Goal: Task Accomplishment & Management: Use online tool/utility

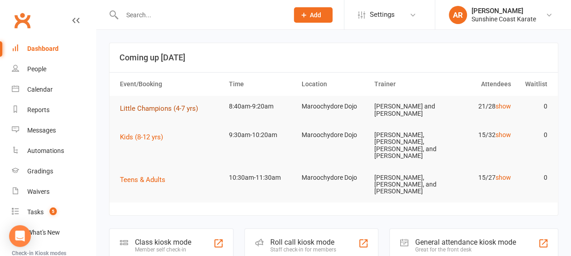
click at [180, 103] on button "Little Champions (4-7 yrs)" at bounding box center [162, 108] width 84 height 11
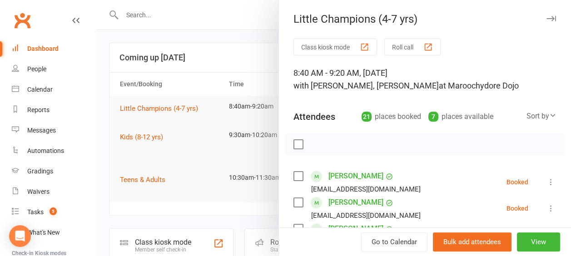
click at [429, 47] on button "Roll call" at bounding box center [412, 47] width 56 height 17
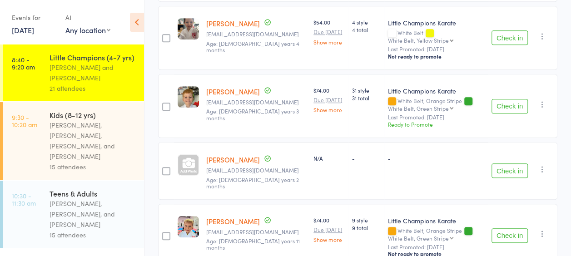
scroll to position [307, 0]
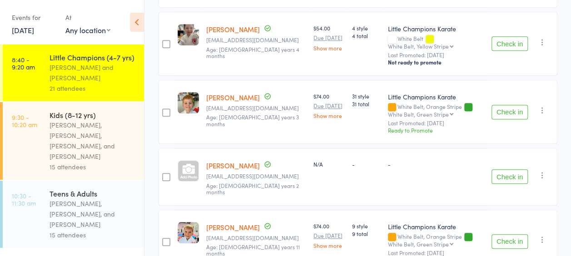
click at [225, 161] on link "[PERSON_NAME]" at bounding box center [233, 166] width 54 height 10
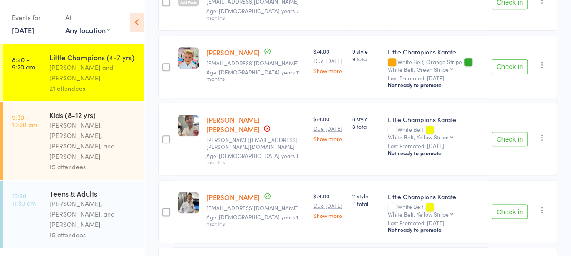
scroll to position [454, 0]
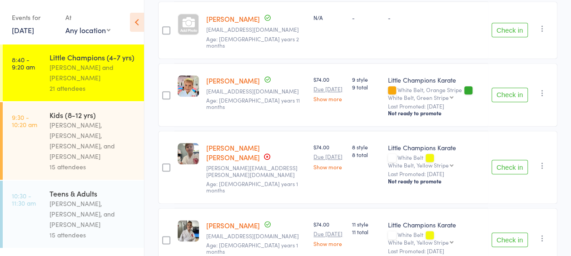
click at [508, 160] on button "Check in" at bounding box center [509, 167] width 36 height 15
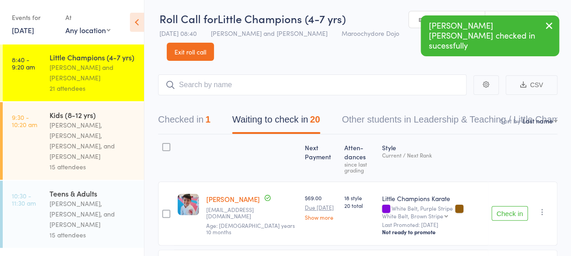
scroll to position [0, 0]
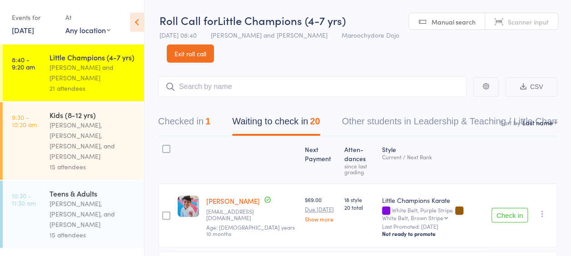
click at [332, 87] on input "search" at bounding box center [312, 86] width 308 height 21
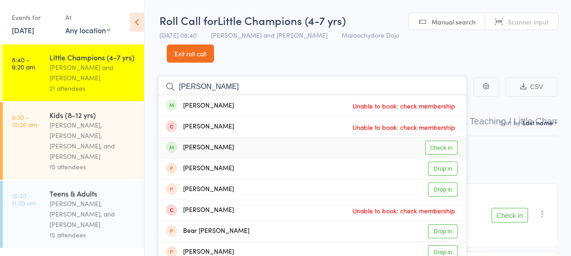
type input "henry"
click at [440, 145] on link "Check in" at bounding box center [441, 148] width 32 height 14
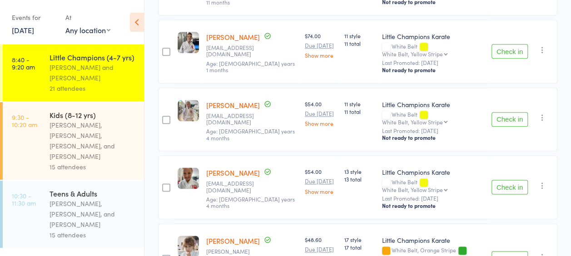
scroll to position [530, 0]
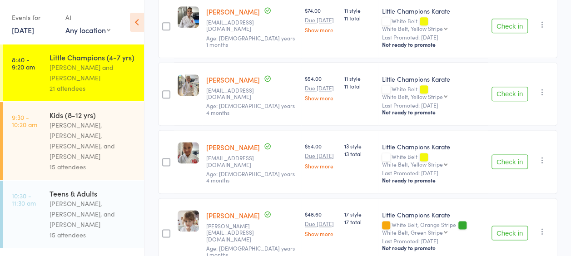
click at [514, 87] on button "Check in" at bounding box center [509, 94] width 36 height 15
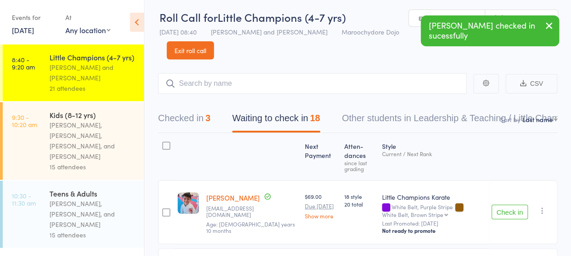
scroll to position [0, 0]
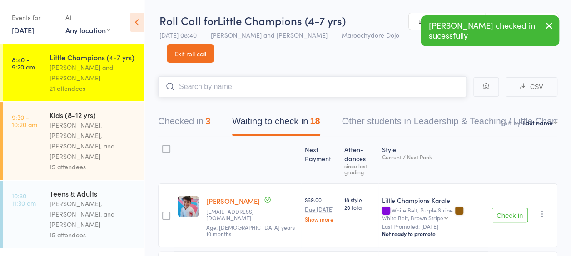
click at [381, 92] on input "search" at bounding box center [312, 86] width 308 height 21
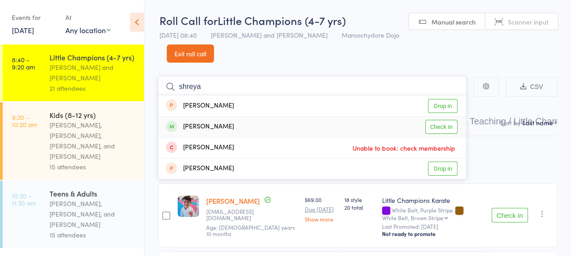
type input "shreya"
click at [447, 127] on link "Check in" at bounding box center [441, 127] width 32 height 14
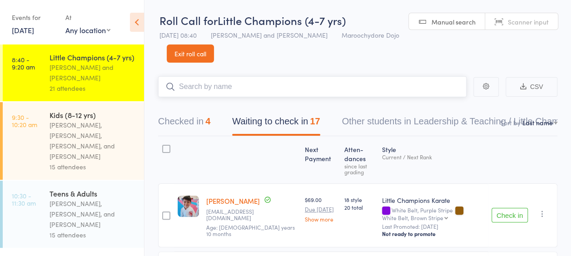
click at [181, 124] on button "Checked in 4" at bounding box center [184, 124] width 52 height 24
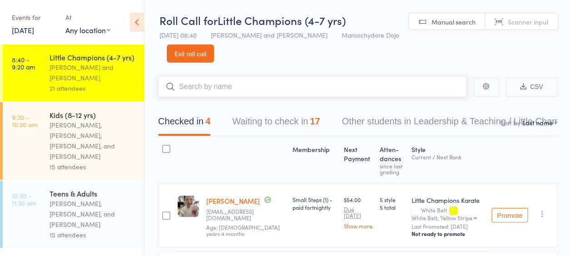
click at [299, 119] on button "Waiting to check in 17" at bounding box center [276, 124] width 88 height 24
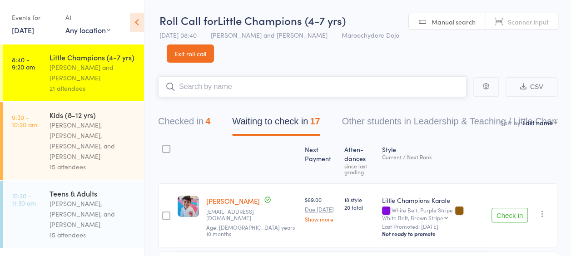
click at [272, 89] on input "search" at bounding box center [312, 86] width 308 height 21
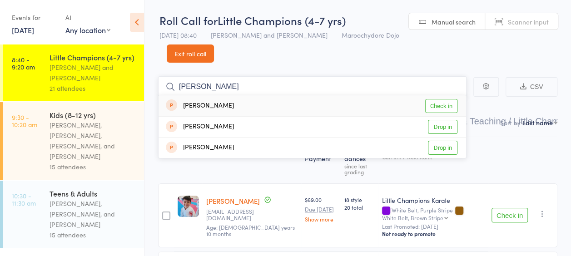
type input "lula"
click at [436, 104] on link "Check in" at bounding box center [441, 106] width 32 height 14
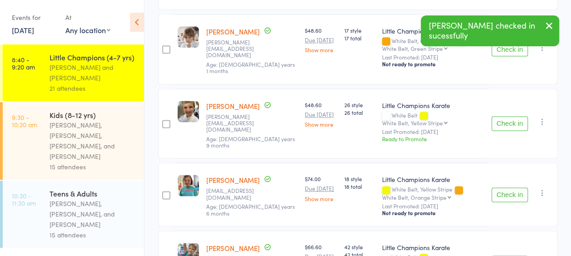
scroll to position [605, 0]
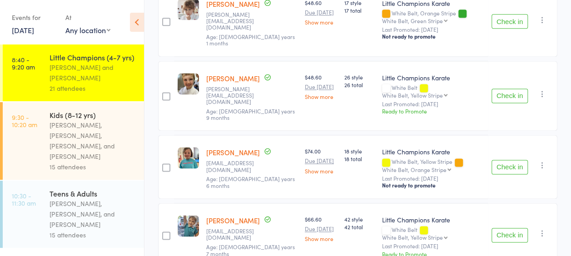
click at [501, 160] on button "Check in" at bounding box center [509, 167] width 36 height 15
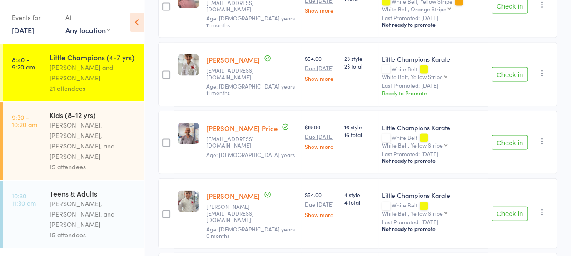
scroll to position [908, 0]
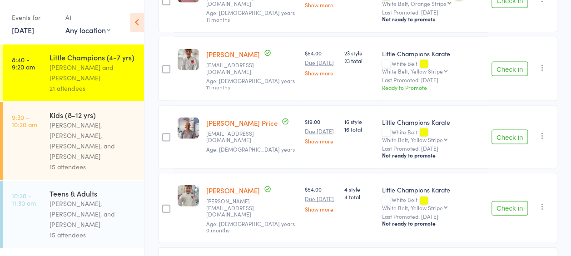
click at [525, 62] on button "Check in" at bounding box center [509, 69] width 36 height 15
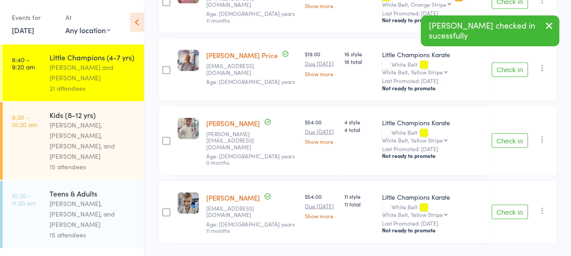
click at [499, 63] on button "Check in" at bounding box center [509, 70] width 36 height 15
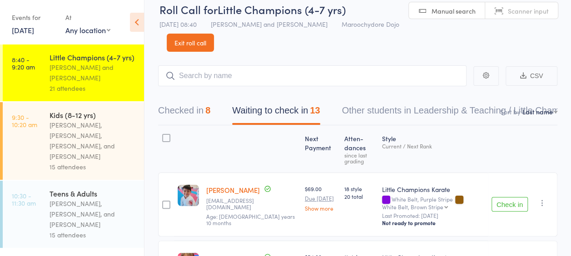
scroll to position [0, 0]
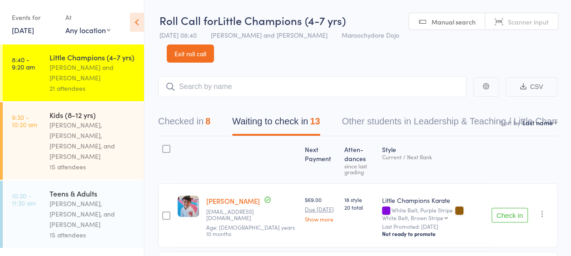
click at [200, 120] on button "Checked in 8" at bounding box center [184, 124] width 52 height 24
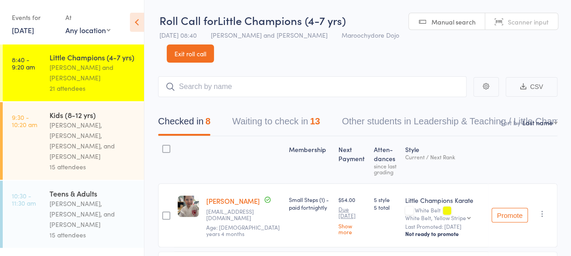
click at [258, 127] on button "Waiting to check in 13" at bounding box center [276, 124] width 88 height 24
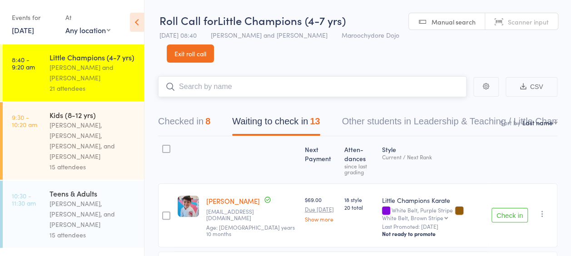
click at [274, 88] on input "search" at bounding box center [312, 86] width 308 height 21
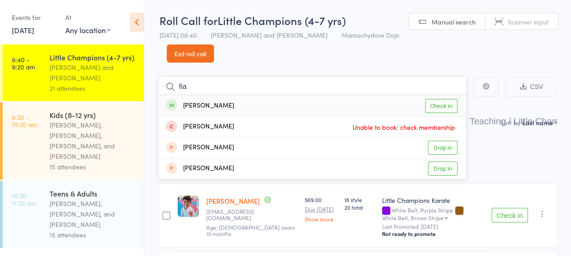
type input "fia"
click at [432, 104] on link "Check in" at bounding box center [441, 106] width 32 height 14
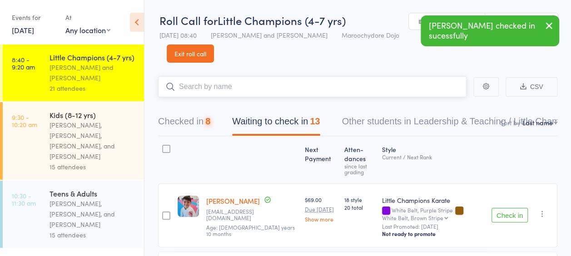
click at [363, 92] on input "search" at bounding box center [312, 86] width 308 height 21
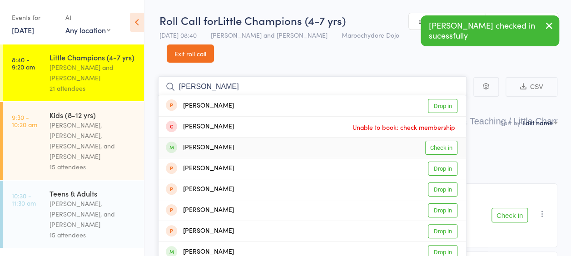
type input "samuel"
click at [450, 146] on link "Check in" at bounding box center [441, 148] width 32 height 14
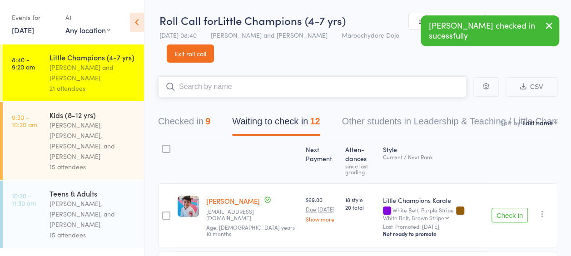
click at [181, 121] on button "Checked in 9" at bounding box center [184, 124] width 52 height 24
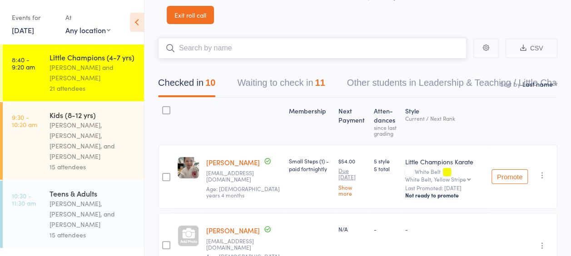
scroll to position [22, 0]
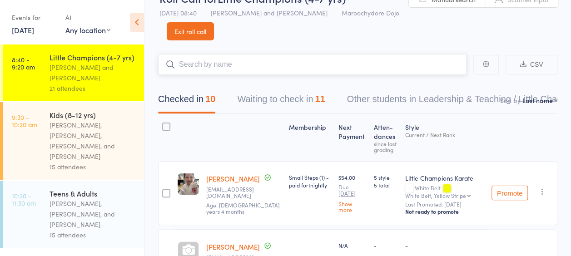
click at [292, 96] on button "Waiting to check in 11" at bounding box center [281, 101] width 88 height 24
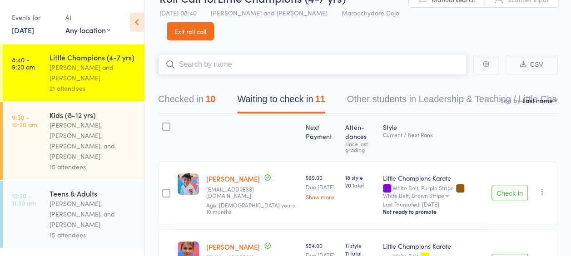
click at [225, 101] on div "Checked in 10 Waiting to check in 11 Other students in Leadership & Teaching / …" at bounding box center [395, 101] width 496 height 24
click at [210, 99] on div "10" at bounding box center [210, 99] width 10 height 10
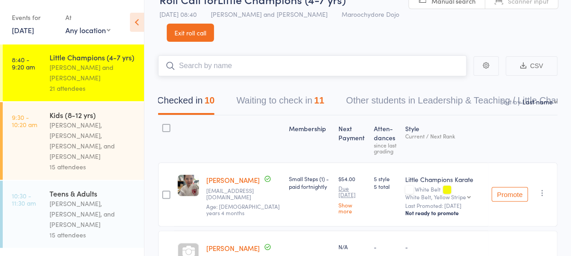
scroll to position [0, 0]
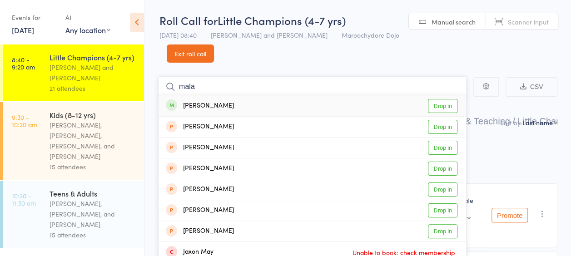
type input "mala"
click at [435, 104] on link "Drop in" at bounding box center [443, 106] width 30 height 14
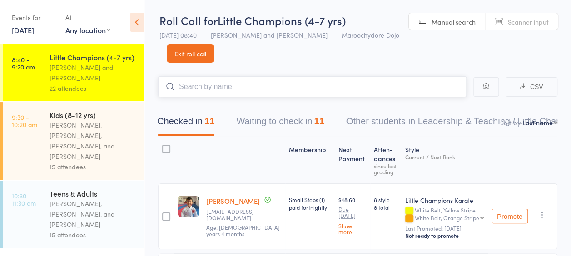
click at [303, 88] on input "search" at bounding box center [312, 86] width 308 height 21
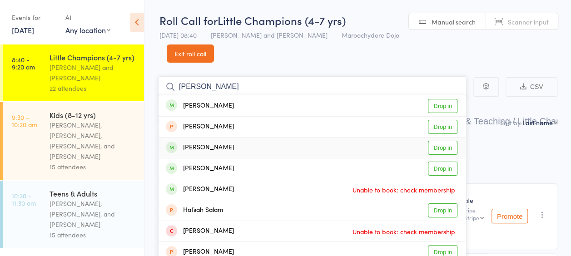
type input "sam"
click at [436, 148] on link "Drop in" at bounding box center [443, 148] width 30 height 14
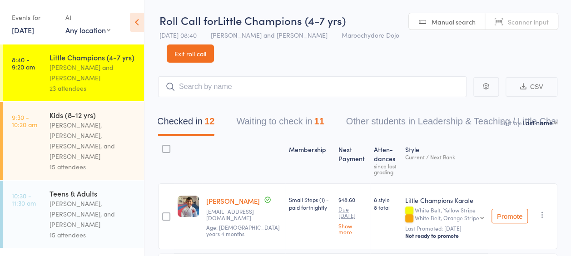
click at [289, 111] on div "Checked in 12 Waiting to check in 11 Other students in Leadership & Teaching / …" at bounding box center [357, 116] width 399 height 39
click at [292, 118] on button "Waiting to check in 11" at bounding box center [280, 124] width 88 height 24
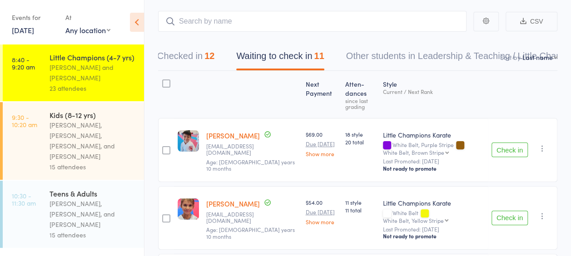
scroll to position [24, 0]
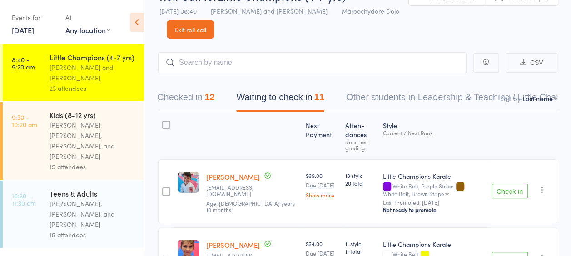
click at [195, 97] on button "Checked in 12" at bounding box center [185, 100] width 57 height 24
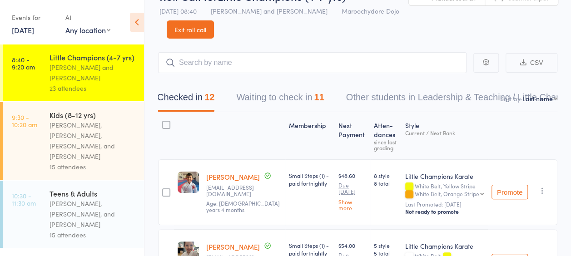
scroll to position [0, 0]
drag, startPoint x: 209, startPoint y: 101, endPoint x: 282, endPoint y: 97, distance: 73.2
click at [282, 97] on div "Checked in 12 Waiting to check in 11 Other students in Leadership & Teaching / …" at bounding box center [395, 100] width 496 height 24
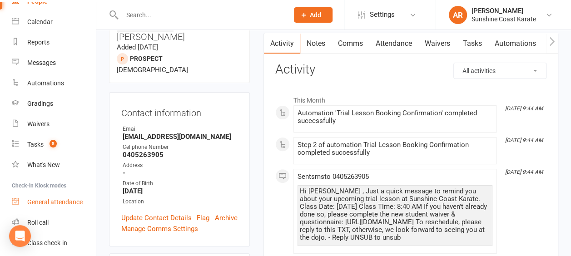
scroll to position [99, 0]
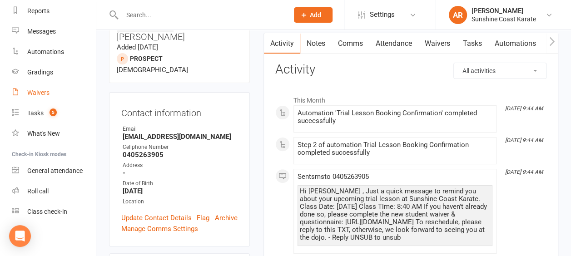
click at [38, 94] on div "Waivers" at bounding box center [38, 92] width 22 height 7
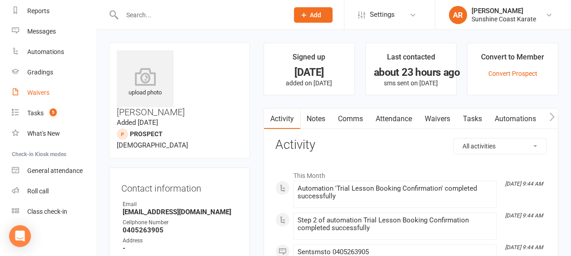
click at [434, 119] on link "Waivers" at bounding box center [437, 119] width 38 height 21
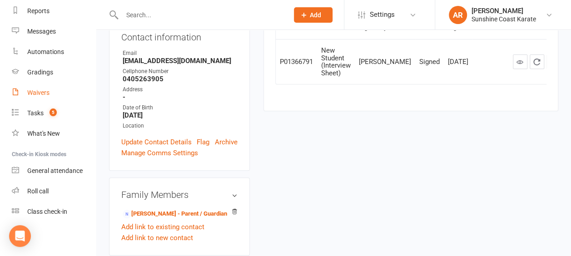
scroll to position [75, 0]
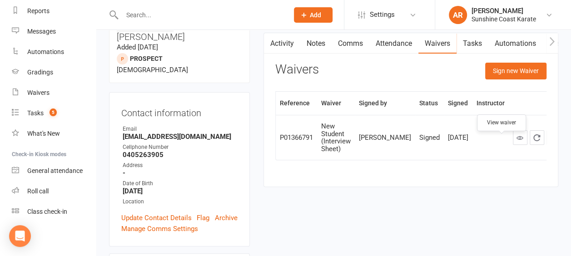
click at [513, 143] on link at bounding box center [520, 137] width 15 height 15
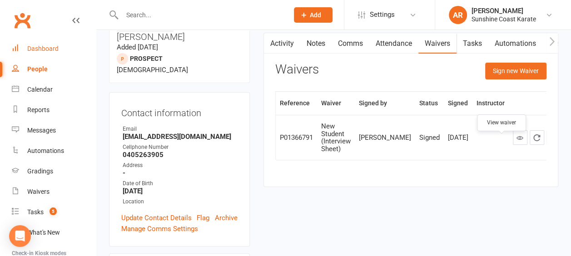
click at [57, 48] on div "Dashboard" at bounding box center [42, 48] width 31 height 7
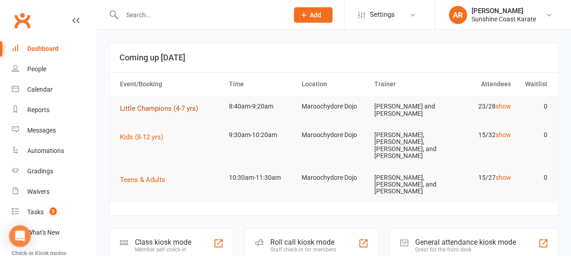
click at [157, 106] on span "Little Champions (4-7 yrs)" at bounding box center [159, 108] width 78 height 8
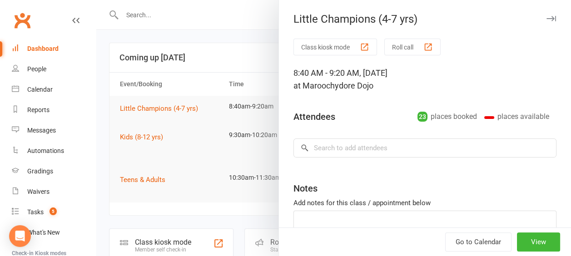
click at [416, 45] on button "Roll call" at bounding box center [412, 47] width 56 height 17
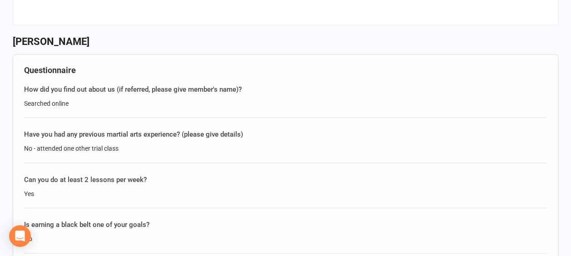
scroll to position [908, 0]
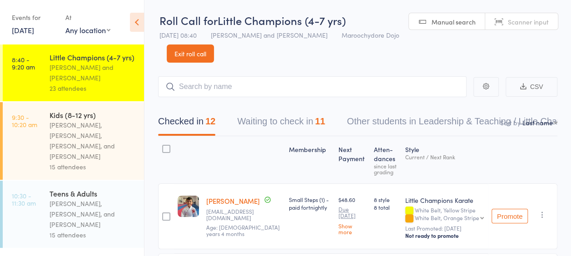
click at [301, 124] on button "Waiting to check in 11" at bounding box center [281, 124] width 88 height 24
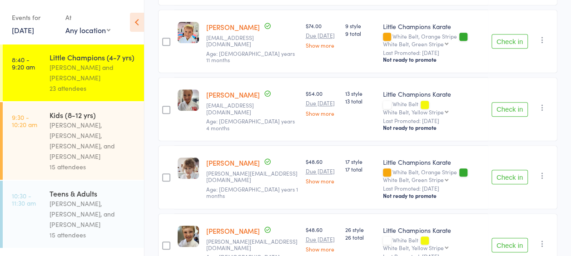
scroll to position [454, 0]
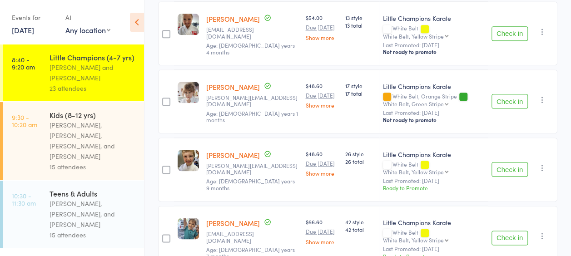
click at [500, 99] on button "Check in" at bounding box center [509, 101] width 36 height 15
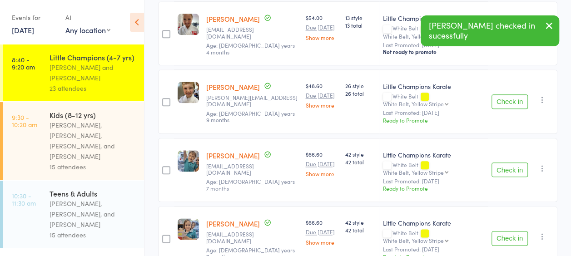
click at [500, 99] on button "Check in" at bounding box center [509, 101] width 36 height 15
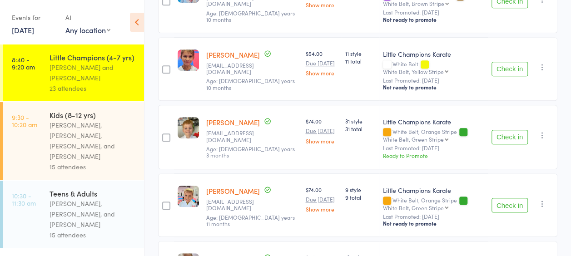
scroll to position [227, 0]
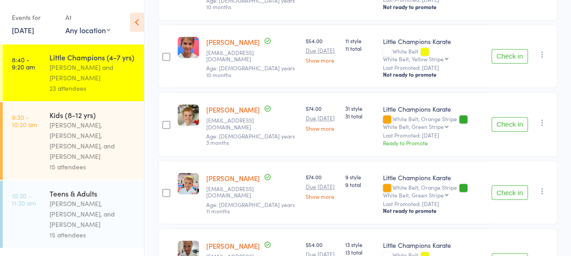
click at [515, 185] on button "Check in" at bounding box center [509, 192] width 36 height 15
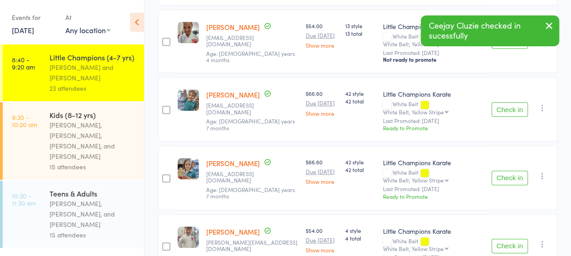
scroll to position [454, 0]
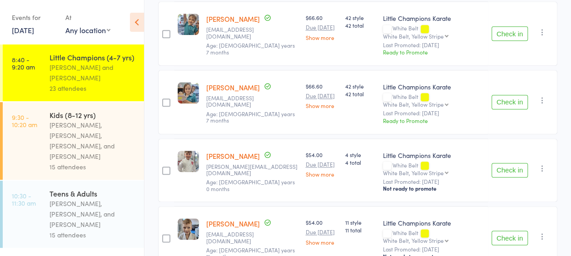
click at [514, 231] on button "Check in" at bounding box center [509, 238] width 36 height 15
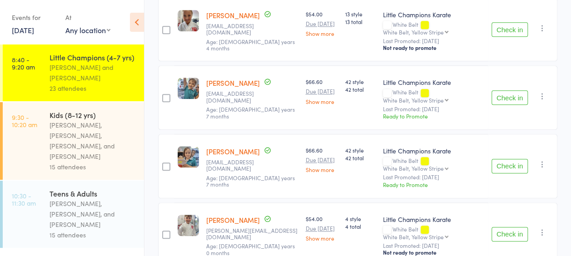
scroll to position [406, 0]
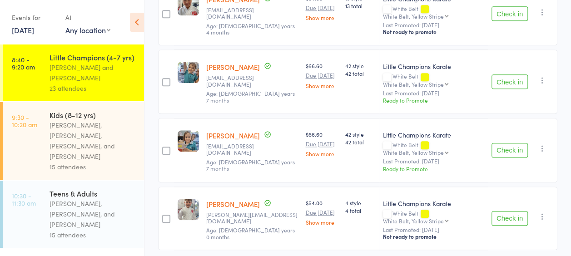
click at [516, 143] on button "Check in" at bounding box center [509, 150] width 36 height 15
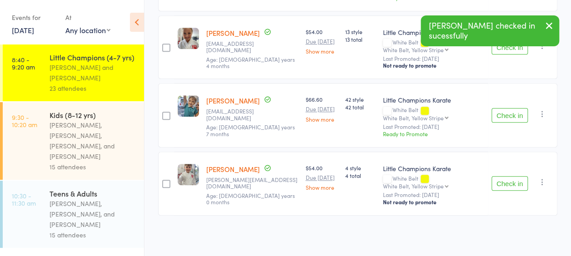
scroll to position [344, 0]
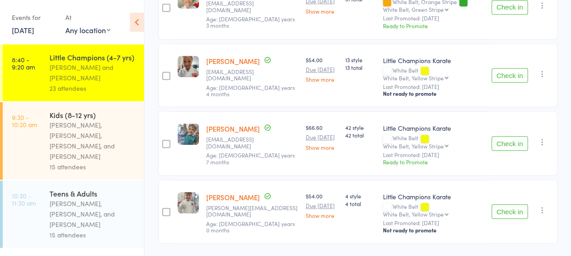
click at [510, 136] on button "Check in" at bounding box center [509, 143] width 36 height 15
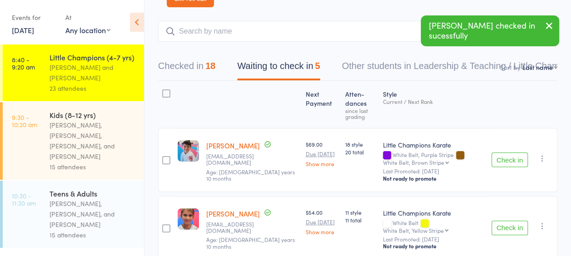
scroll to position [0, 0]
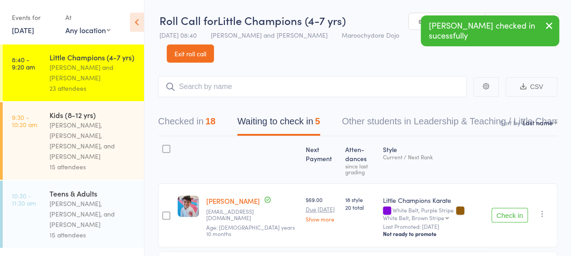
click at [217, 117] on div "Checked in 18 Waiting to check in 5 Other students in Leadership & Teaching / L…" at bounding box center [392, 124] width 491 height 24
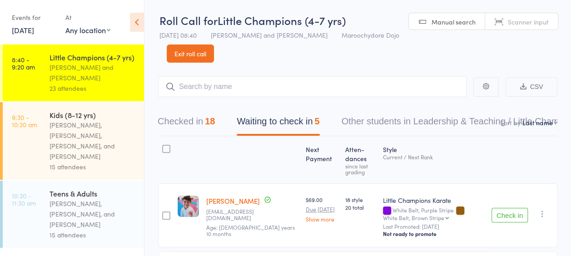
click at [209, 121] on div "18" at bounding box center [210, 121] width 10 height 10
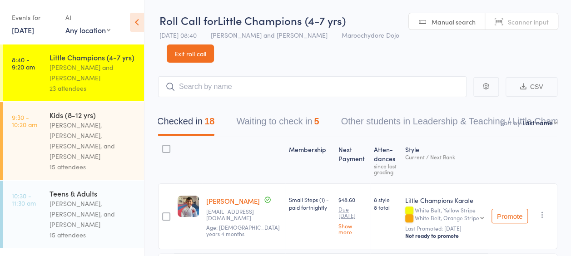
click at [286, 125] on button "Waiting to check in 5" at bounding box center [277, 124] width 83 height 24
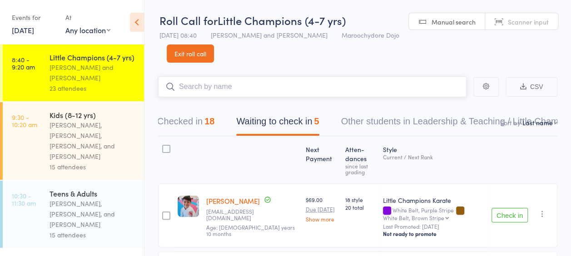
click at [248, 90] on input "search" at bounding box center [312, 86] width 308 height 21
click at [239, 90] on input "search" at bounding box center [312, 86] width 308 height 21
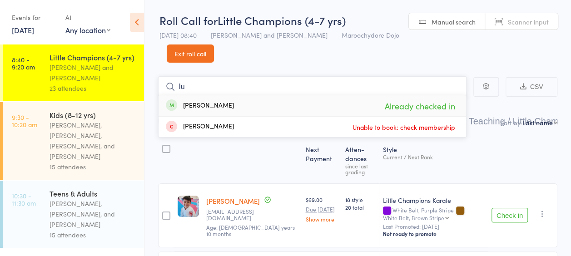
type input "l"
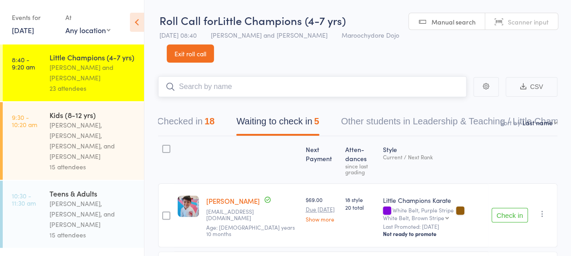
click at [206, 117] on button "Checked in 18" at bounding box center [185, 124] width 57 height 24
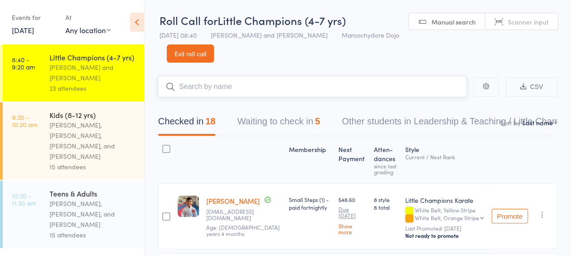
drag, startPoint x: 212, startPoint y: 123, endPoint x: 227, endPoint y: 122, distance: 15.0
click at [227, 122] on div "Checked in 18 Waiting to check in 5 Other students in Leadership & Teaching / L…" at bounding box center [392, 124] width 491 height 24
click at [283, 114] on button "Waiting to check in 5" at bounding box center [278, 124] width 83 height 24
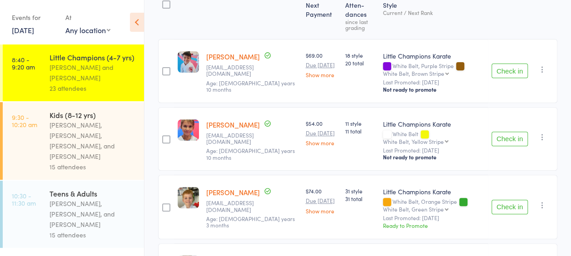
scroll to position [151, 0]
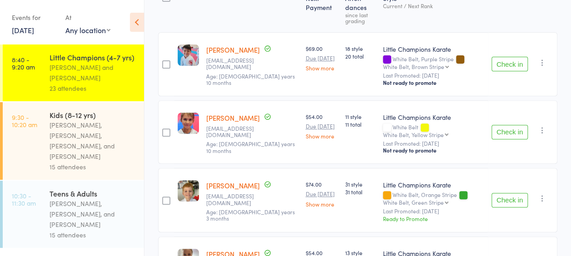
click at [520, 60] on button "Check in" at bounding box center [509, 64] width 36 height 15
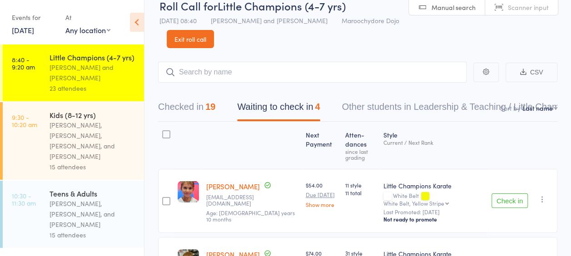
scroll to position [0, 0]
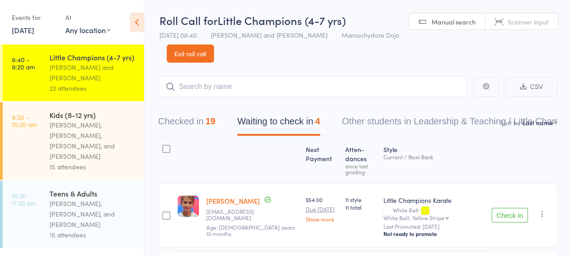
click at [206, 128] on button "Checked in 19" at bounding box center [186, 124] width 57 height 24
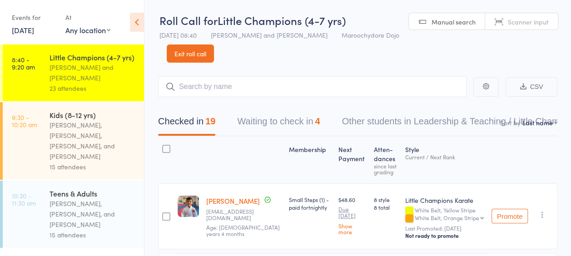
click at [96, 135] on div "[PERSON_NAME], [PERSON_NAME], [PERSON_NAME], and [PERSON_NAME]" at bounding box center [93, 141] width 87 height 42
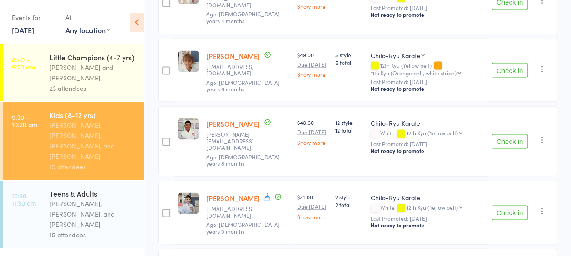
scroll to position [960, 0]
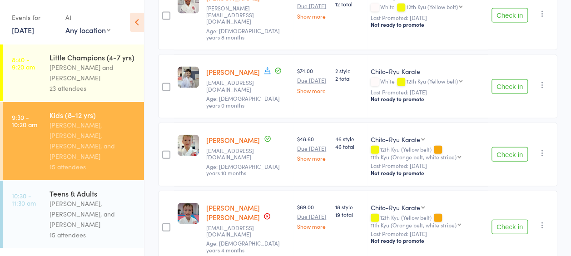
click at [79, 188] on div "Teens & Adults" at bounding box center [93, 193] width 87 height 10
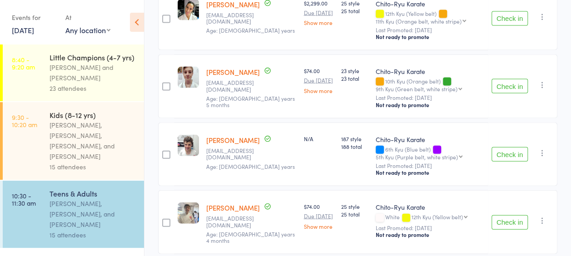
scroll to position [951, 0]
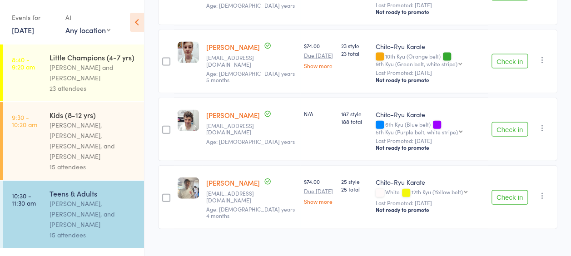
click at [22, 70] on time "8:40 - 9:20 am" at bounding box center [23, 63] width 23 height 15
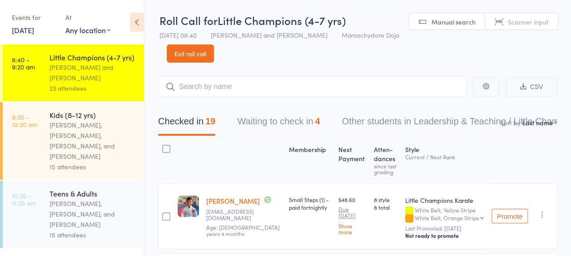
click at [254, 126] on button "Waiting to check in 4" at bounding box center [278, 124] width 83 height 24
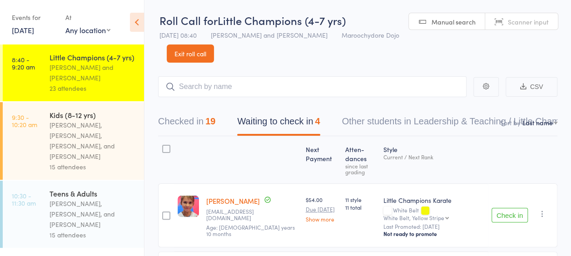
click at [212, 126] on div "19" at bounding box center [210, 121] width 10 height 10
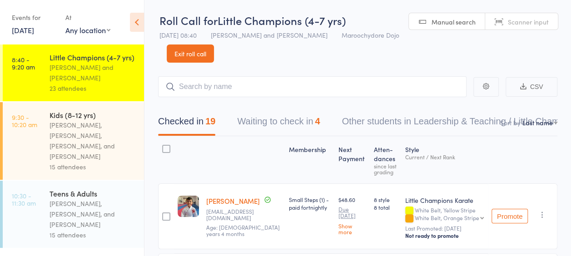
click at [86, 146] on div "[PERSON_NAME], [PERSON_NAME], [PERSON_NAME], and [PERSON_NAME]" at bounding box center [93, 141] width 87 height 42
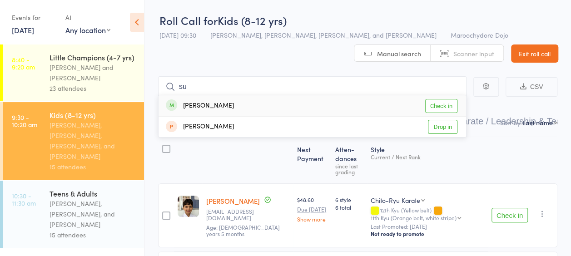
type input "s"
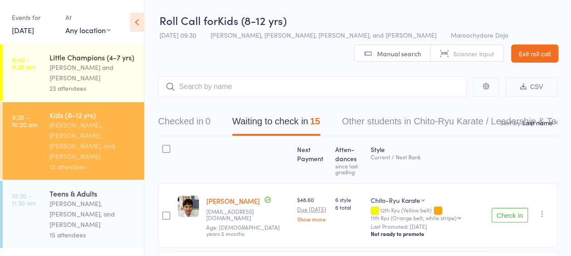
click at [219, 154] on div at bounding box center [248, 159] width 91 height 39
click at [37, 84] on link "8:40 - 9:20 am Little Champions (4-7 yrs) [PERSON_NAME] and [PERSON_NAME] 23 at…" at bounding box center [73, 73] width 141 height 57
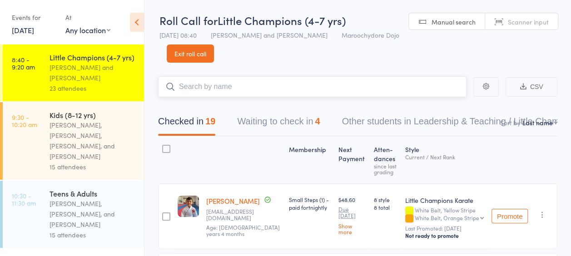
click at [285, 125] on button "Waiting to check in 4" at bounding box center [278, 124] width 83 height 24
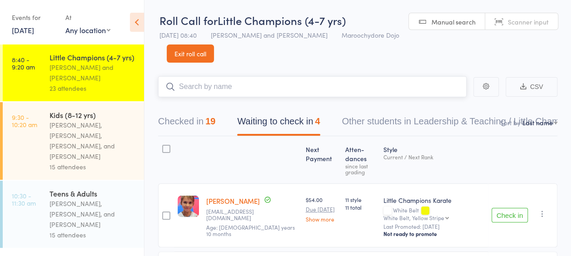
click at [200, 121] on button "Checked in 19" at bounding box center [186, 124] width 57 height 24
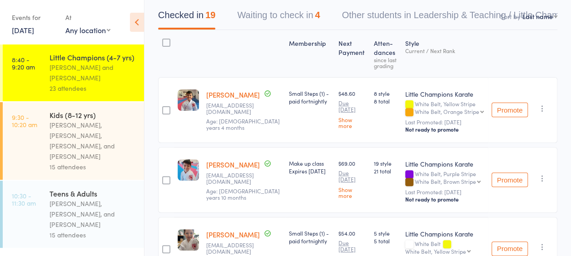
scroll to position [32, 0]
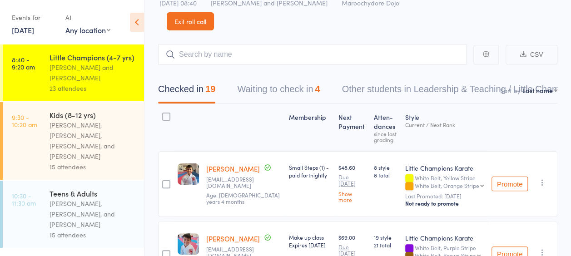
click at [248, 94] on button "Waiting to check in 4" at bounding box center [278, 91] width 83 height 24
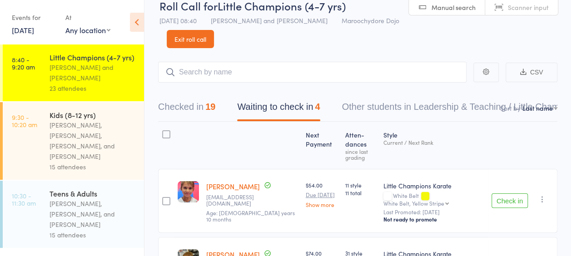
scroll to position [0, 0]
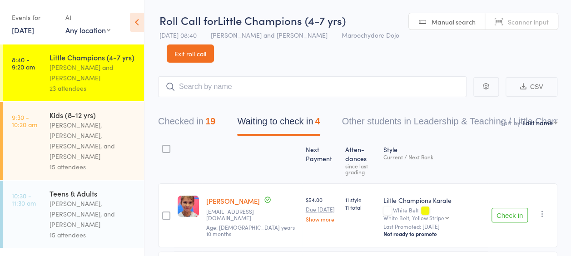
click at [219, 151] on div at bounding box center [252, 159] width 99 height 39
click at [386, 52] on header "Roll Call for Little Champions (4-7 yrs) [DATE] 08:40 [PERSON_NAME] and [PERSON…" at bounding box center [357, 31] width 426 height 63
click at [196, 124] on button "Checked in 19" at bounding box center [186, 124] width 57 height 24
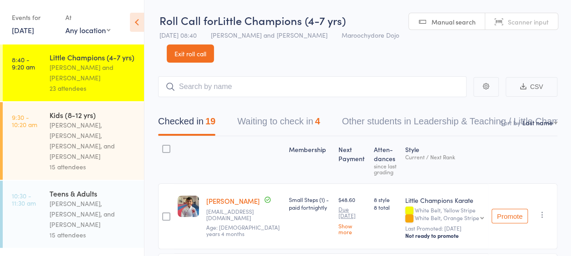
click at [278, 122] on button "Waiting to check in 4" at bounding box center [278, 124] width 83 height 24
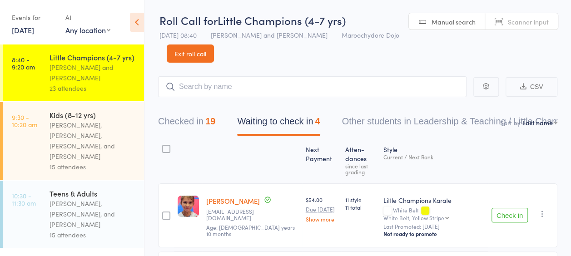
click at [207, 120] on button "Checked in 19" at bounding box center [186, 124] width 57 height 24
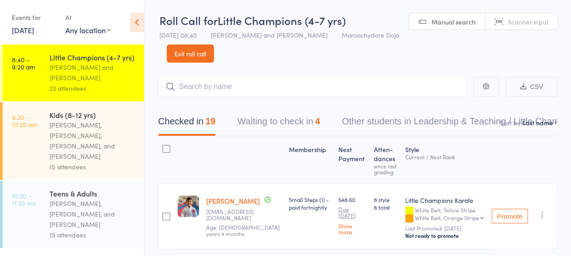
click at [294, 126] on button "Waiting to check in 4" at bounding box center [278, 124] width 83 height 24
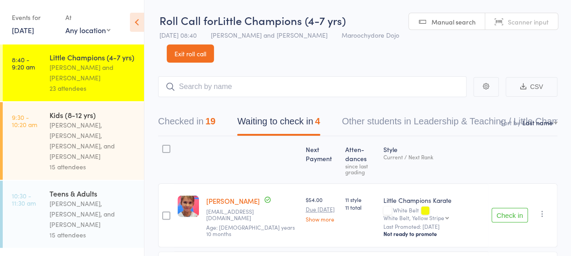
click at [88, 123] on div "[PERSON_NAME], [PERSON_NAME], [PERSON_NAME], and [PERSON_NAME]" at bounding box center [93, 141] width 87 height 42
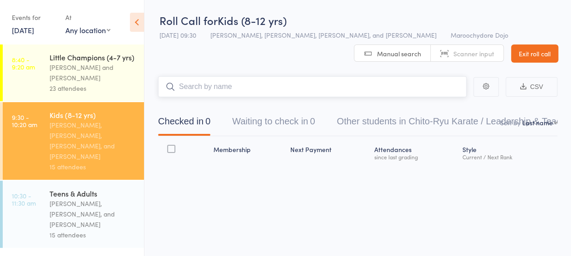
click at [300, 122] on button "Waiting to check in 0" at bounding box center [273, 124] width 83 height 24
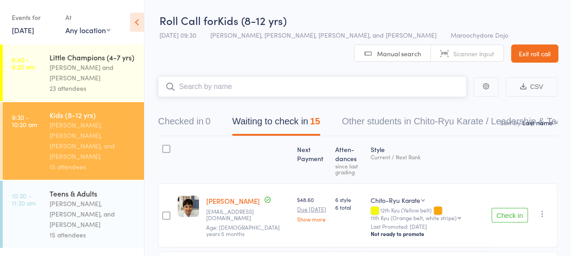
click at [254, 87] on input "search" at bounding box center [312, 86] width 308 height 21
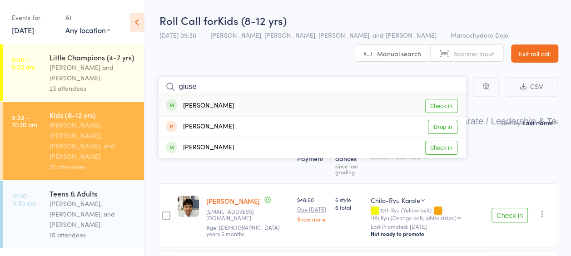
type input "giuse"
click at [442, 107] on link "Check in" at bounding box center [441, 106] width 32 height 14
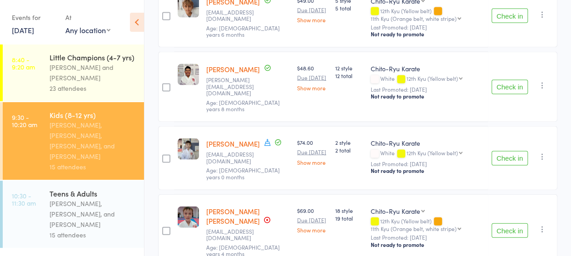
scroll to position [892, 0]
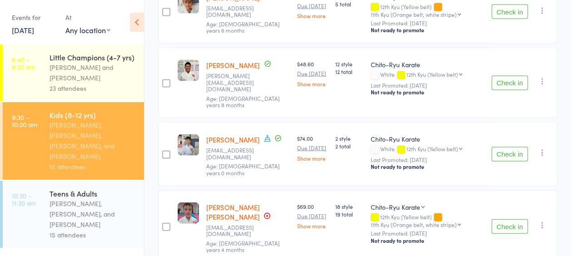
click at [513, 147] on button "Check in" at bounding box center [509, 154] width 36 height 15
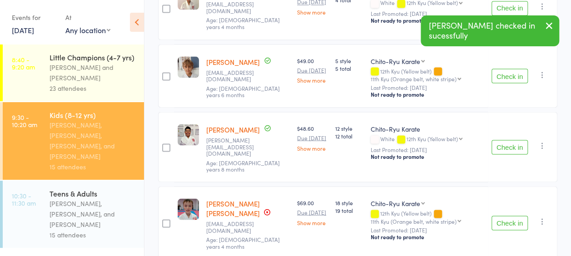
click at [513, 140] on button "Check in" at bounding box center [509, 147] width 36 height 15
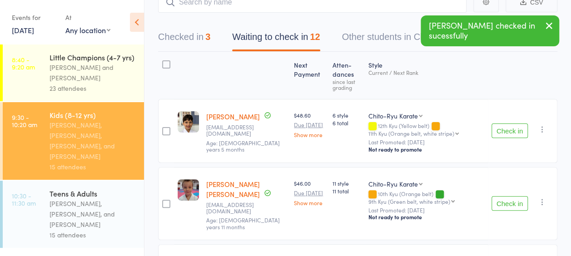
scroll to position [10, 0]
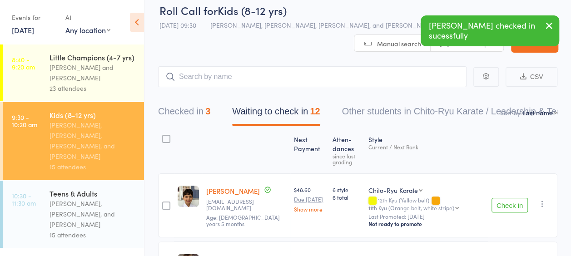
click at [513, 203] on button "Check in" at bounding box center [509, 205] width 36 height 15
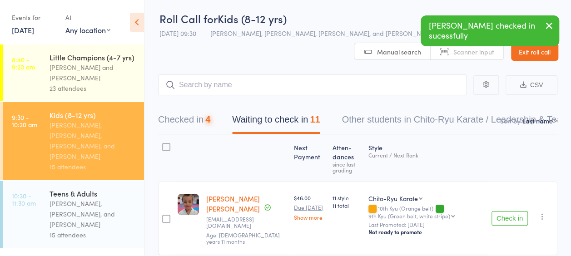
scroll to position [0, 0]
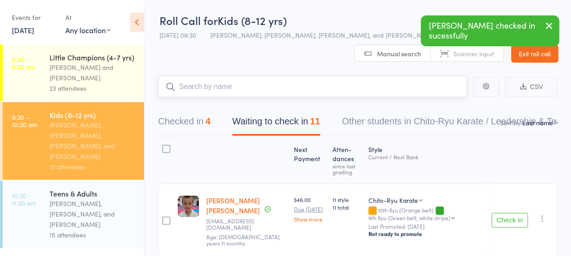
click at [366, 90] on input "search" at bounding box center [312, 86] width 308 height 21
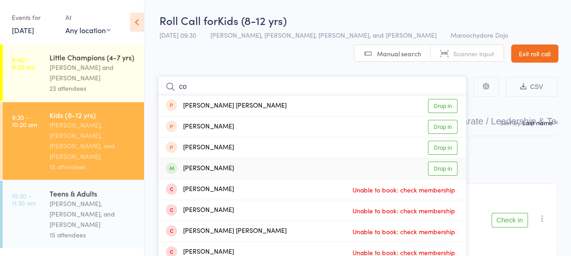
type input "c"
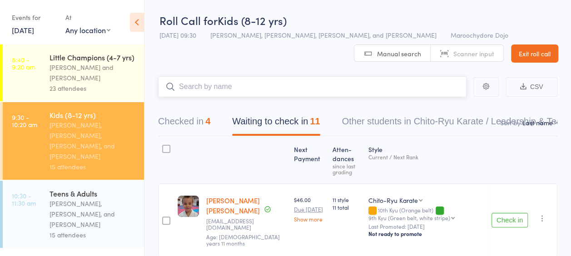
click at [189, 127] on button "Checked in 4" at bounding box center [184, 124] width 52 height 24
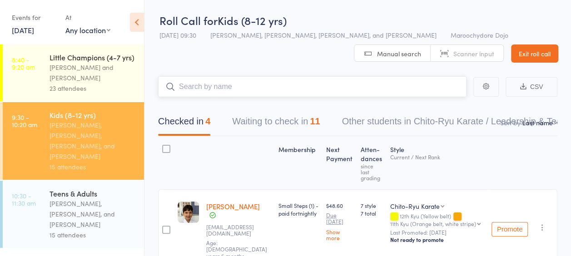
click at [292, 124] on button "Waiting to check in 11" at bounding box center [276, 124] width 88 height 24
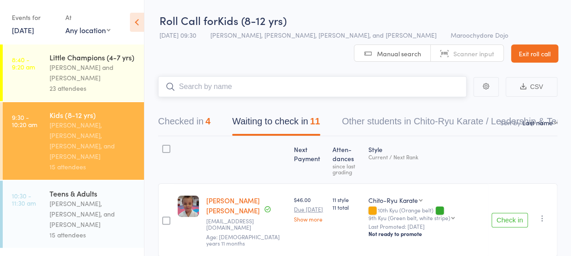
click at [200, 120] on button "Checked in 4" at bounding box center [184, 124] width 52 height 24
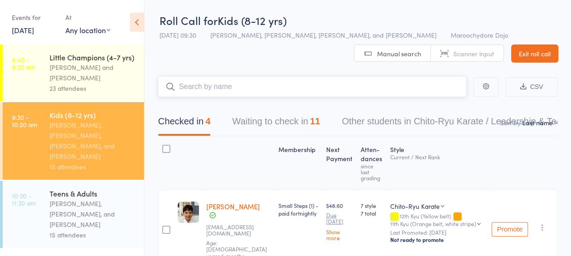
click at [264, 119] on button "Waiting to check in 11" at bounding box center [276, 124] width 88 height 24
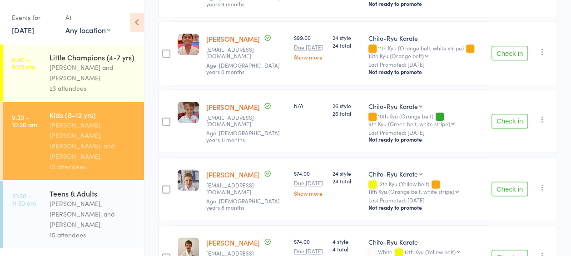
scroll to position [530, 0]
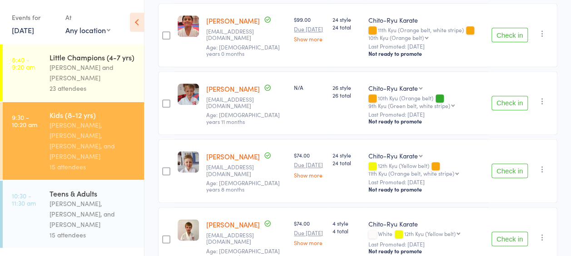
click at [510, 163] on button "Check in" at bounding box center [509, 170] width 36 height 15
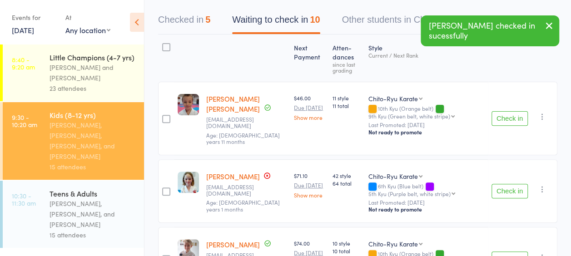
scroll to position [0, 0]
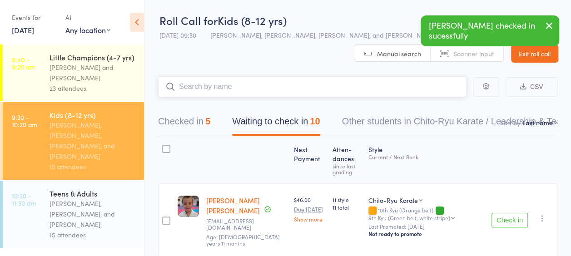
click at [315, 93] on input "search" at bounding box center [312, 86] width 308 height 21
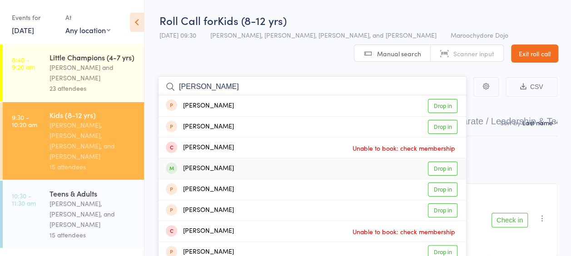
type input "charlie"
click at [443, 170] on link "Drop in" at bounding box center [443, 169] width 30 height 14
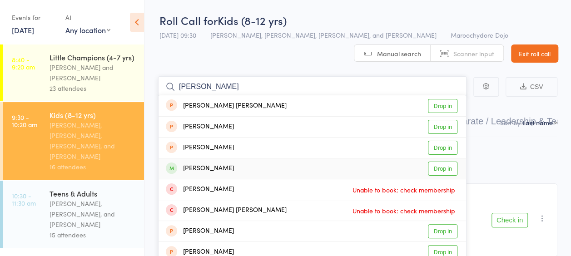
type input "cooper"
click at [442, 164] on link "Drop in" at bounding box center [443, 169] width 30 height 14
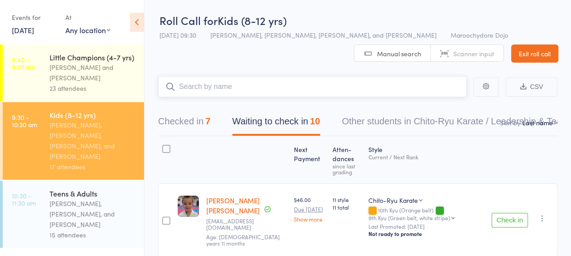
click at [216, 92] on input "search" at bounding box center [312, 86] width 308 height 21
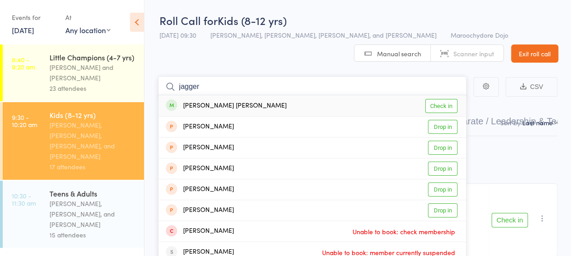
type input "jagger"
click at [435, 104] on link "Check in" at bounding box center [441, 106] width 32 height 14
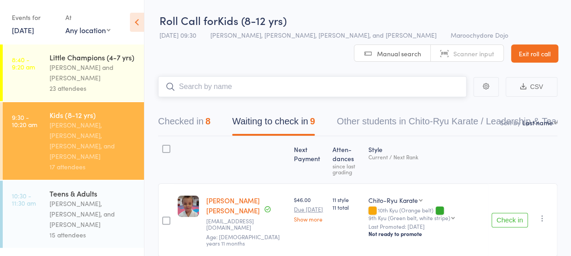
click at [295, 81] on input "search" at bounding box center [312, 86] width 308 height 21
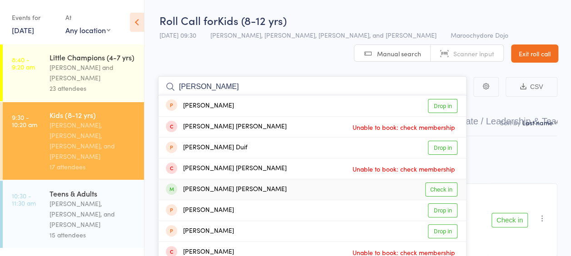
type input "archer"
click at [448, 188] on link "Check in" at bounding box center [441, 190] width 32 height 14
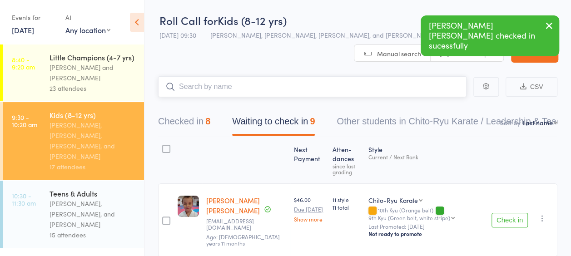
click at [191, 122] on button "Checked in 8" at bounding box center [184, 124] width 52 height 24
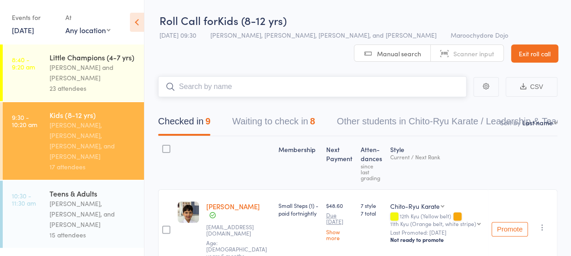
click at [249, 120] on button "Waiting to check in 8" at bounding box center [273, 124] width 83 height 24
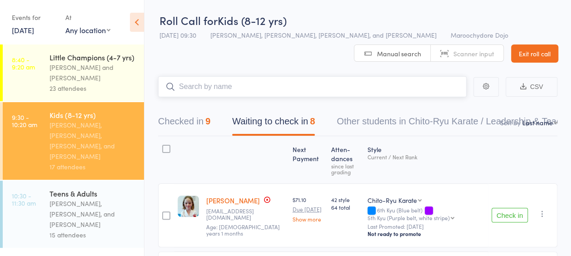
click at [237, 95] on input "search" at bounding box center [312, 86] width 308 height 21
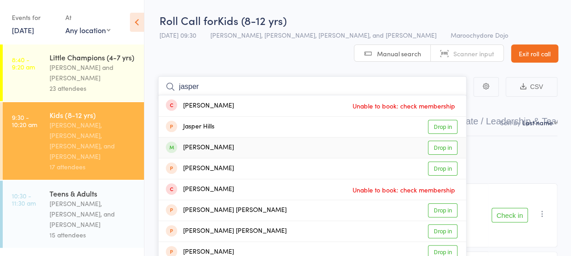
type input "jasper"
click at [445, 148] on link "Drop in" at bounding box center [443, 148] width 30 height 14
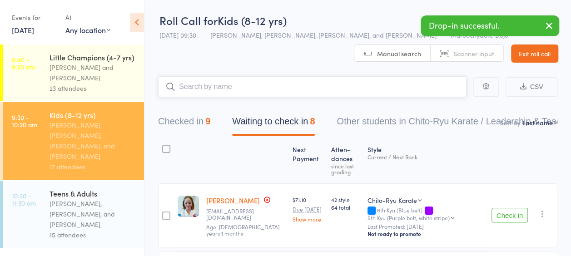
click at [204, 123] on button "Checked in 9" at bounding box center [184, 124] width 52 height 24
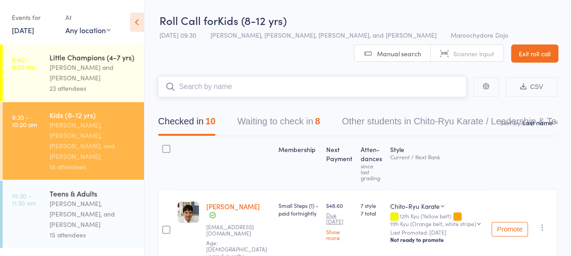
click at [268, 127] on button "Waiting to check in 8" at bounding box center [278, 124] width 83 height 24
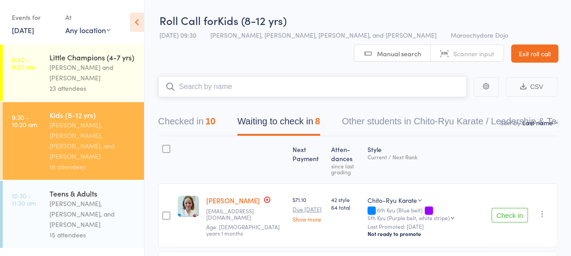
click at [250, 93] on input "search" at bounding box center [312, 86] width 308 height 21
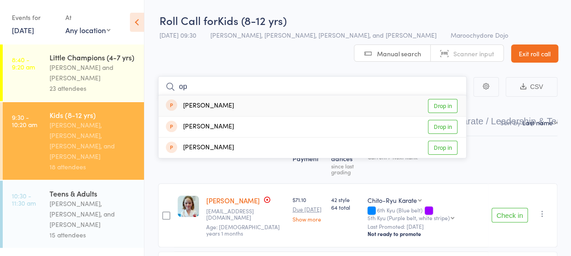
type input "o"
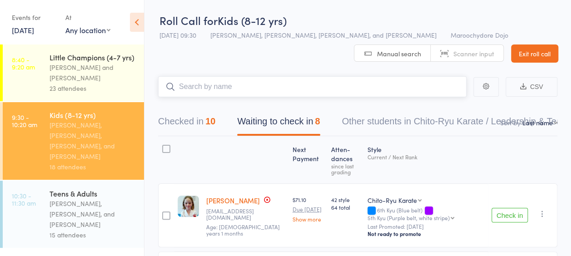
click at [296, 91] on input "search" at bounding box center [312, 86] width 308 height 21
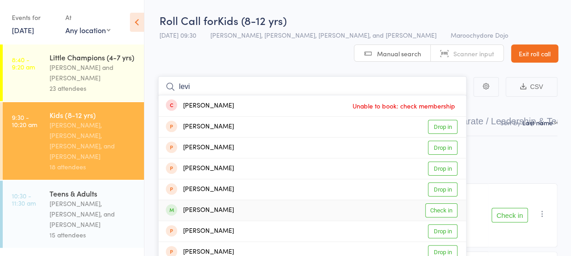
type input "levi"
click at [439, 206] on link "Check in" at bounding box center [441, 210] width 32 height 14
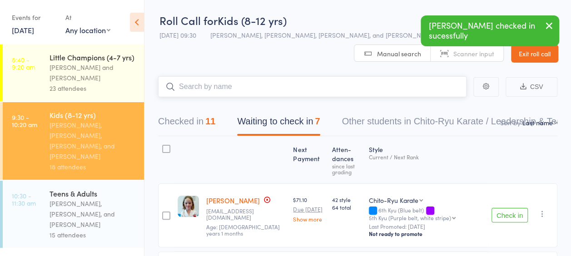
click at [267, 86] on input "search" at bounding box center [312, 86] width 308 height 21
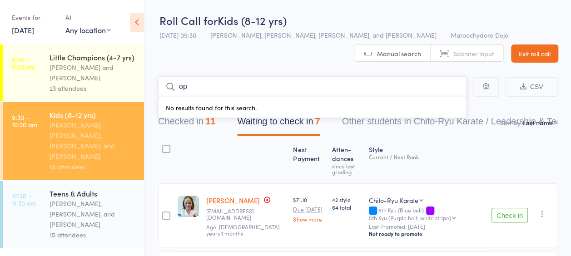
type input "o"
click at [194, 120] on button "Checked in 11" at bounding box center [186, 124] width 57 height 24
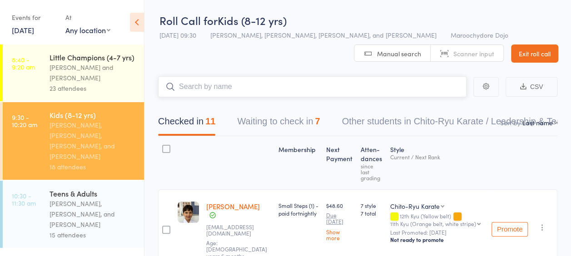
click at [283, 120] on button "Waiting to check in 7" at bounding box center [278, 124] width 83 height 24
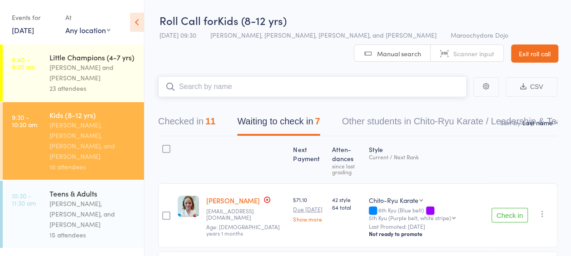
click at [208, 124] on div "11" at bounding box center [210, 121] width 10 height 10
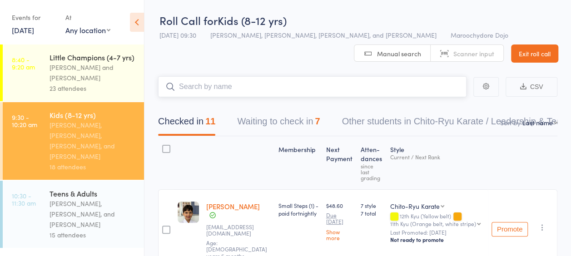
click at [262, 90] on input "search" at bounding box center [312, 86] width 308 height 21
type input "korbin"
click at [446, 104] on link "Check in" at bounding box center [441, 106] width 32 height 14
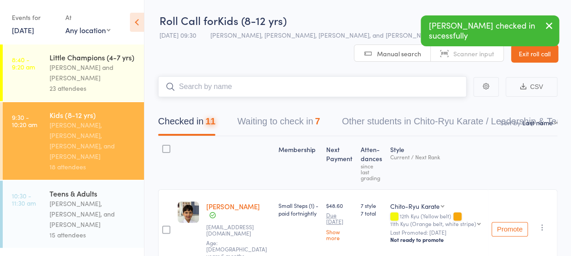
click at [361, 87] on input "search" at bounding box center [312, 86] width 308 height 21
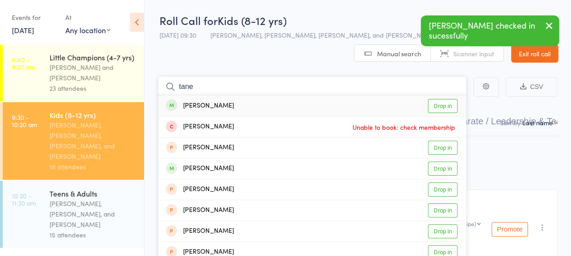
type input "tane"
click at [442, 106] on link "Drop in" at bounding box center [443, 106] width 30 height 14
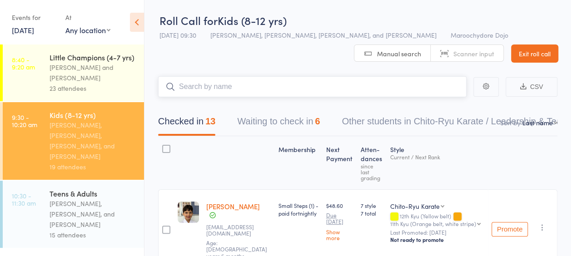
click at [280, 122] on button "Waiting to check in 6" at bounding box center [278, 124] width 83 height 24
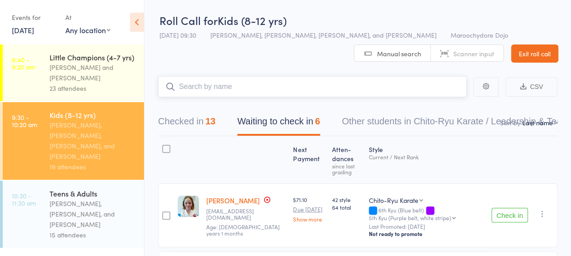
click at [241, 87] on input "search" at bounding box center [312, 86] width 308 height 21
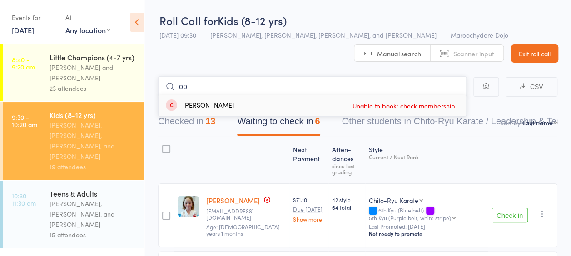
type input "o"
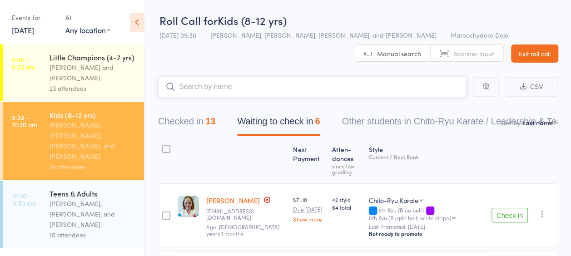
click at [203, 132] on button "Checked in 13" at bounding box center [186, 124] width 57 height 24
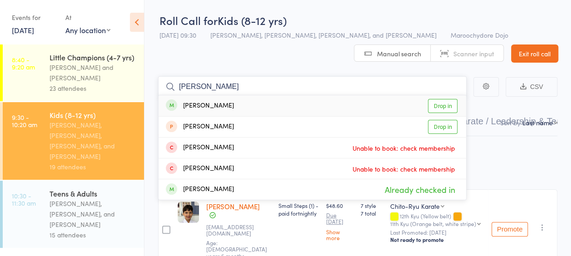
type input "tanisha"
click at [432, 108] on link "Drop in" at bounding box center [443, 106] width 30 height 14
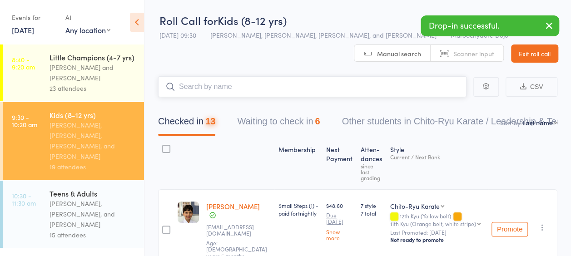
click at [317, 123] on button "Waiting to check in 6" at bounding box center [278, 124] width 83 height 24
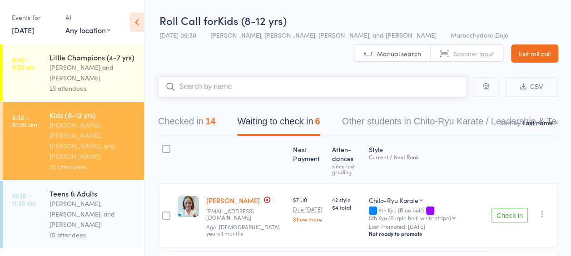
click at [270, 89] on input "search" at bounding box center [312, 86] width 308 height 21
type input "k"
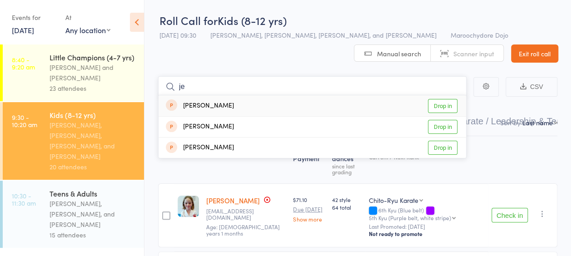
type input "j"
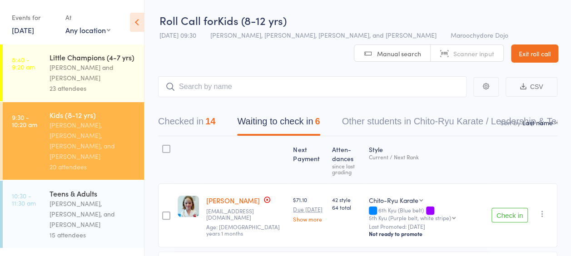
click at [86, 198] on div "[PERSON_NAME], [PERSON_NAME], and [PERSON_NAME]" at bounding box center [93, 213] width 87 height 31
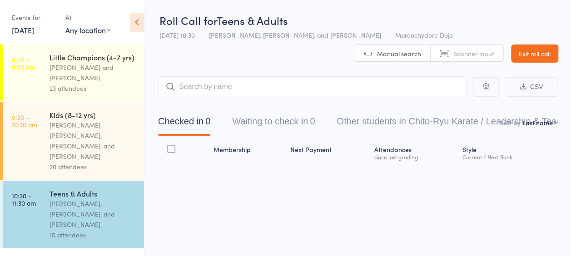
click at [0, 111] on html "Drop-in successful. Roll Call for Teens & Adults 11 Oct 10:30 Bailey Keefe, San…" at bounding box center [285, 128] width 571 height 256
click at [68, 148] on div "[PERSON_NAME], [PERSON_NAME], [PERSON_NAME], and [PERSON_NAME]" at bounding box center [93, 141] width 87 height 42
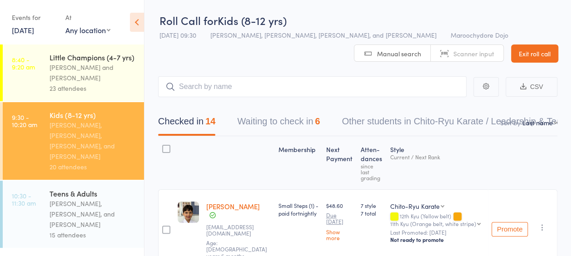
click at [259, 87] on input "search" at bounding box center [312, 86] width 308 height 21
type input "o"
click at [286, 118] on button "Waiting to check in 6" at bounding box center [278, 124] width 83 height 24
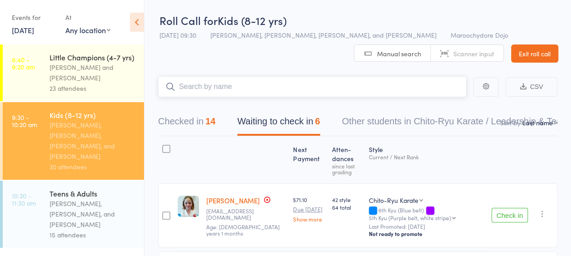
click at [201, 122] on button "Checked in 14" at bounding box center [186, 124] width 57 height 24
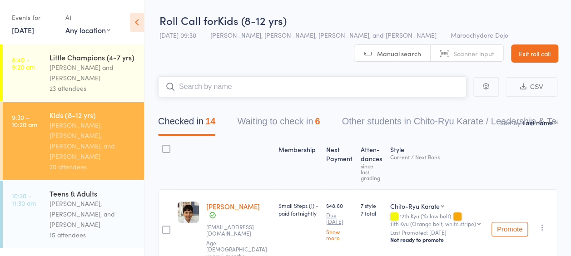
click at [299, 129] on button "Waiting to check in 6" at bounding box center [278, 124] width 83 height 24
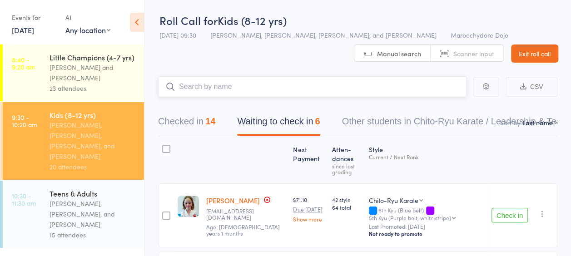
click at [194, 128] on button "Checked in 14" at bounding box center [186, 124] width 57 height 24
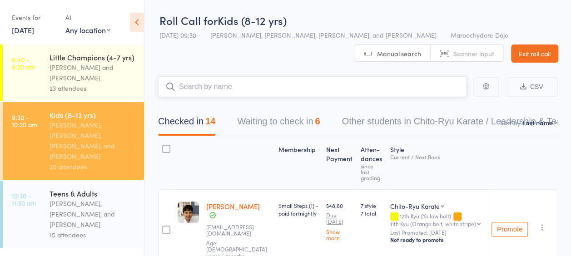
click at [292, 131] on button "Waiting to check in 6" at bounding box center [278, 124] width 83 height 24
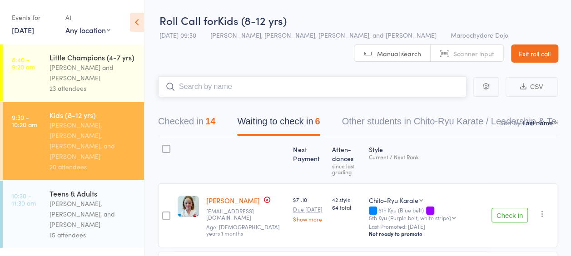
click at [202, 121] on button "Checked in 14" at bounding box center [186, 124] width 57 height 24
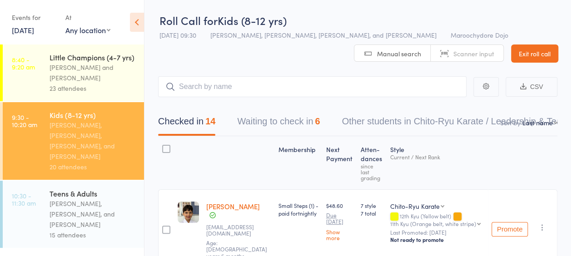
click at [105, 68] on div "Sandra Phillips and Martin Phillips" at bounding box center [93, 72] width 87 height 21
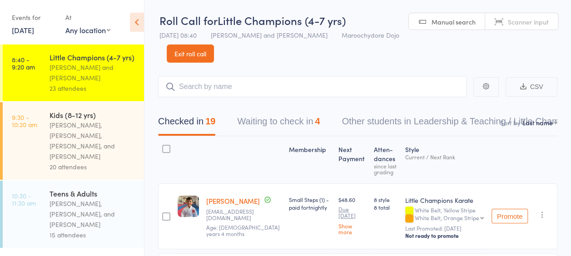
click at [78, 117] on div "Kids (8-12 yrs)" at bounding box center [93, 115] width 87 height 10
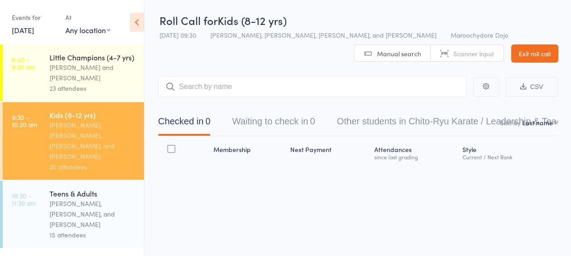
click at [118, 73] on div "Sandra Phillips and Martin Phillips" at bounding box center [93, 72] width 87 height 21
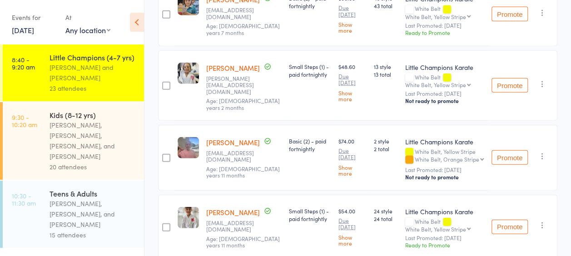
scroll to position [985, 0]
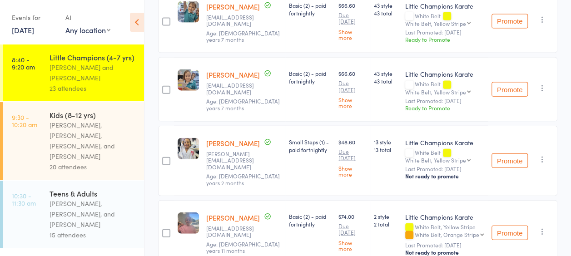
click at [222, 139] on link "Shreya Kandel" at bounding box center [233, 144] width 54 height 10
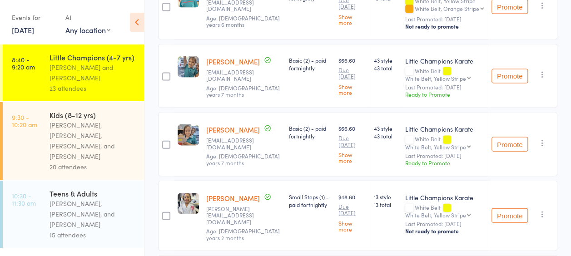
scroll to position [941, 0]
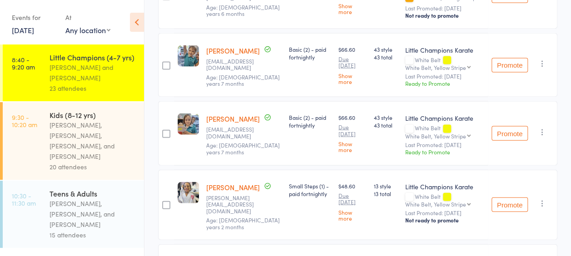
click at [231, 183] on link "Shreya Kandel" at bounding box center [233, 188] width 54 height 10
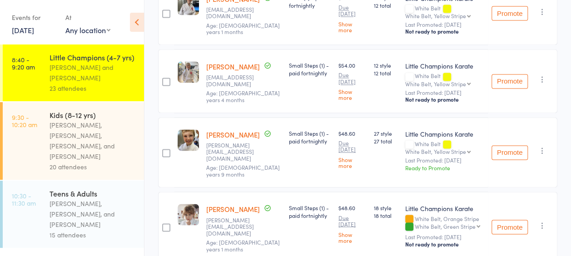
click at [67, 162] on div "20 attendees" at bounding box center [93, 167] width 87 height 10
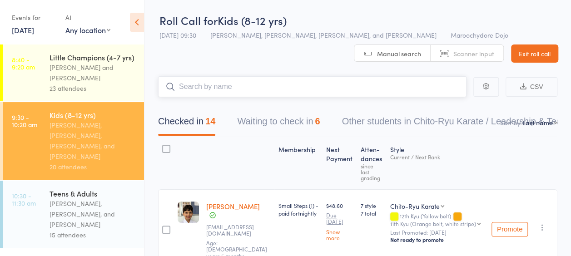
click at [260, 121] on button "Waiting to check in 6" at bounding box center [278, 124] width 83 height 24
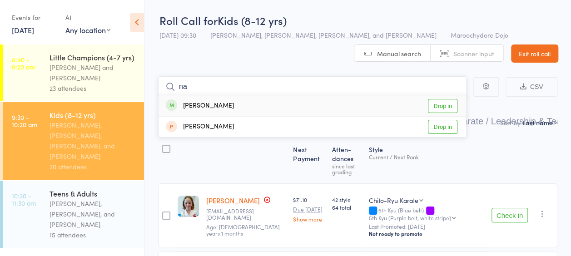
type input "n"
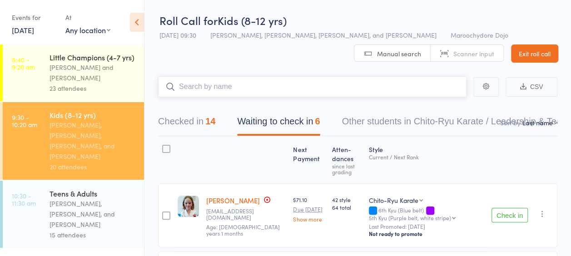
click at [272, 91] on input "search" at bounding box center [312, 86] width 308 height 21
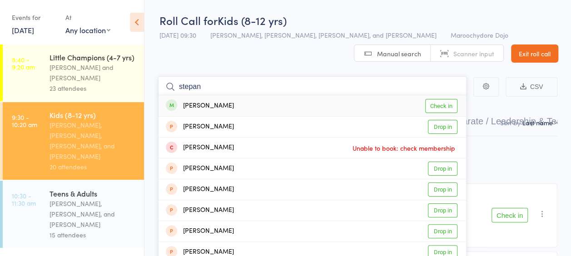
type input "stepan"
click at [452, 104] on link "Check in" at bounding box center [441, 106] width 32 height 14
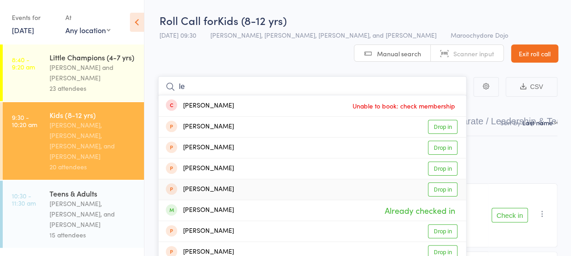
type input "l"
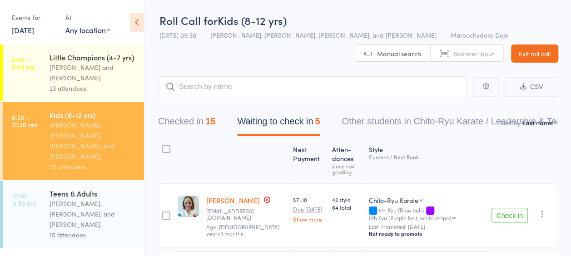
click at [79, 83] on div "23 attendees" at bounding box center [93, 88] width 87 height 10
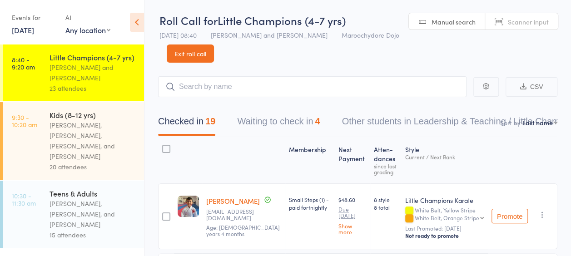
click at [96, 198] on div "[PERSON_NAME], [PERSON_NAME], and [PERSON_NAME]" at bounding box center [93, 213] width 87 height 31
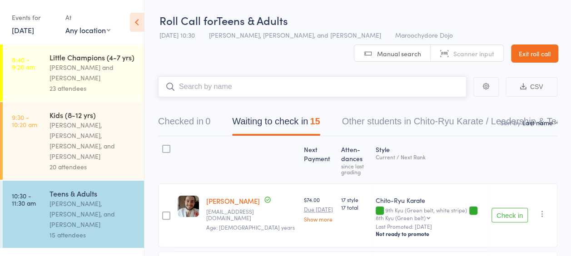
click at [238, 91] on input "search" at bounding box center [312, 86] width 308 height 21
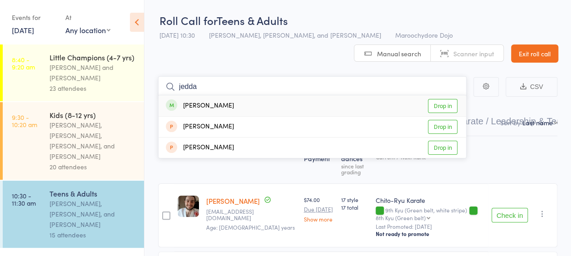
type input "jedda"
click at [436, 104] on link "Drop in" at bounding box center [443, 106] width 30 height 14
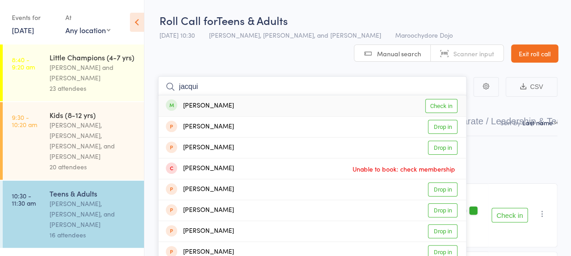
type input "jacqui"
click at [447, 101] on link "Check in" at bounding box center [441, 106] width 32 height 14
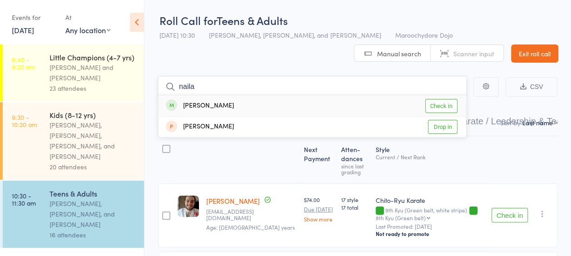
type input "naila"
click at [432, 105] on link "Check in" at bounding box center [441, 106] width 32 height 14
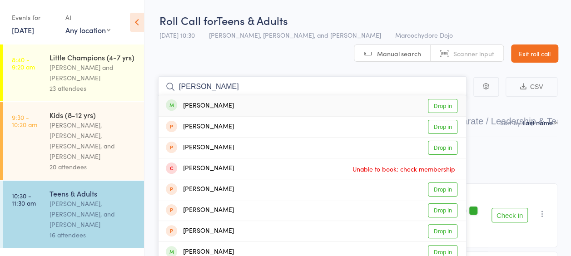
type input "maureen"
click at [436, 103] on link "Drop in" at bounding box center [443, 106] width 30 height 14
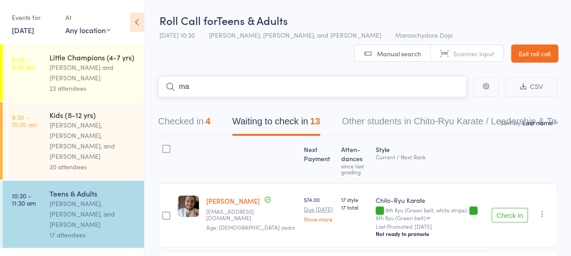
type input "m"
click at [91, 150] on div "[PERSON_NAME], [PERSON_NAME], [PERSON_NAME], and [PERSON_NAME]" at bounding box center [93, 141] width 87 height 42
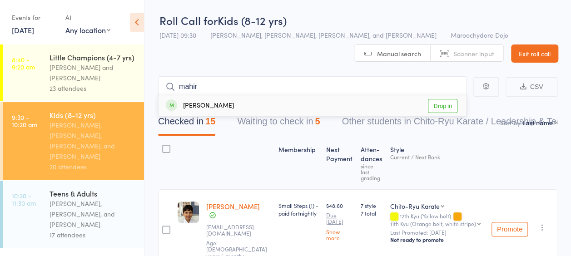
type input "mahir"
click at [444, 104] on link "Drop in" at bounding box center [443, 106] width 30 height 14
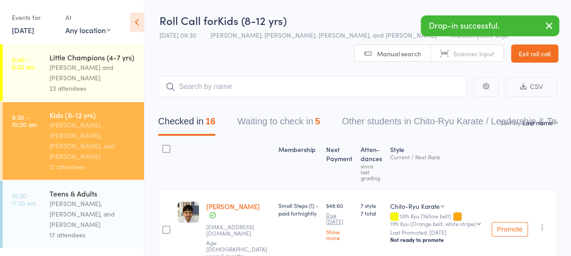
click at [95, 198] on div "[PERSON_NAME], [PERSON_NAME], and [PERSON_NAME]" at bounding box center [93, 213] width 87 height 31
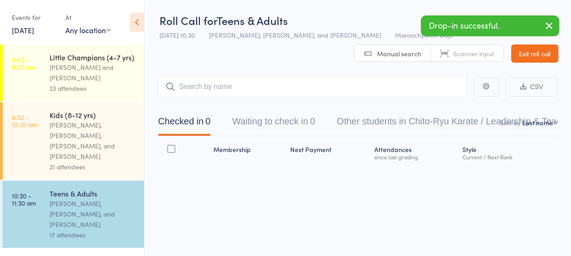
drag, startPoint x: 215, startPoint y: 79, endPoint x: 224, endPoint y: 85, distance: 11.4
click at [216, 79] on input "search" at bounding box center [312, 86] width 308 height 21
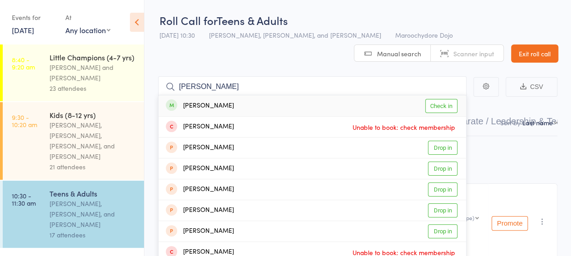
type input "shane"
click at [441, 106] on link "Check in" at bounding box center [441, 106] width 32 height 14
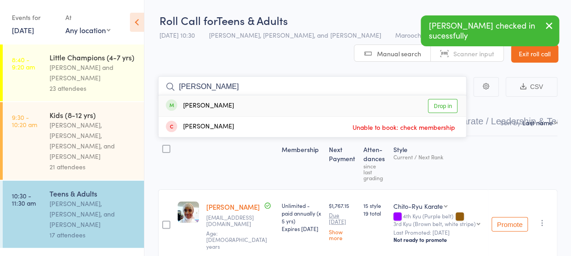
type input "audrey"
click at [447, 109] on link "Drop in" at bounding box center [443, 106] width 30 height 14
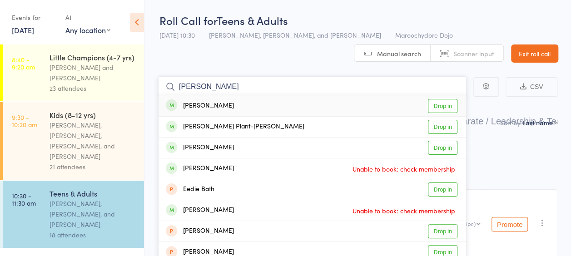
type input "bates"
click at [433, 105] on link "Drop in" at bounding box center [443, 106] width 30 height 14
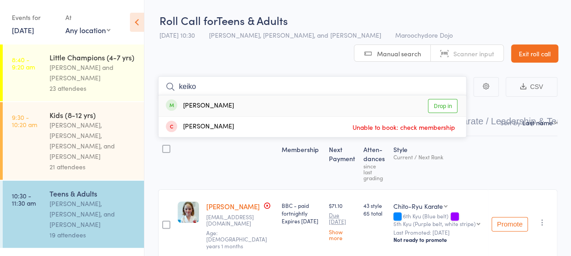
type input "keiko"
click at [440, 104] on link "Drop in" at bounding box center [443, 106] width 30 height 14
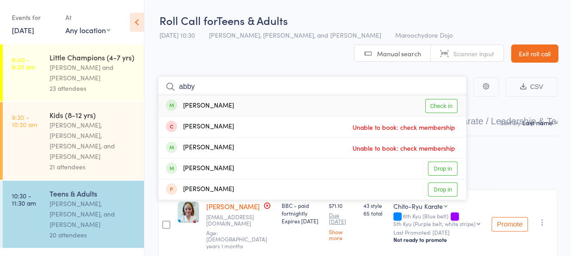
type input "abby"
click at [433, 110] on link "Check in" at bounding box center [441, 106] width 32 height 14
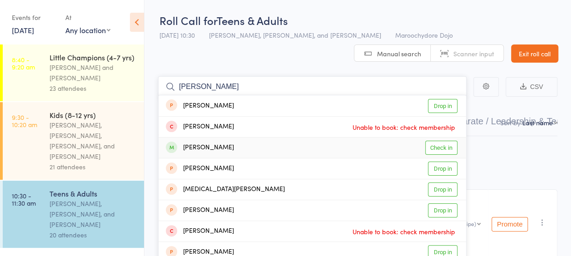
type input "steven"
click at [440, 148] on link "Check in" at bounding box center [441, 148] width 32 height 14
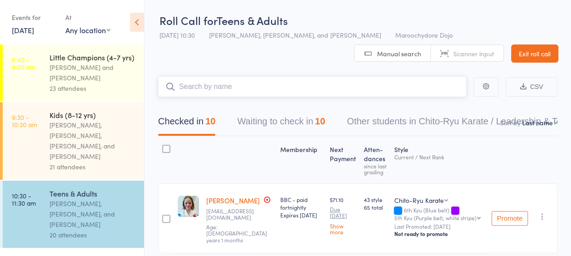
click at [311, 115] on button "Waiting to check in 10" at bounding box center [281, 124] width 88 height 24
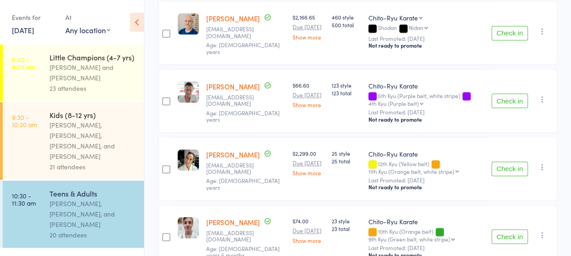
scroll to position [378, 0]
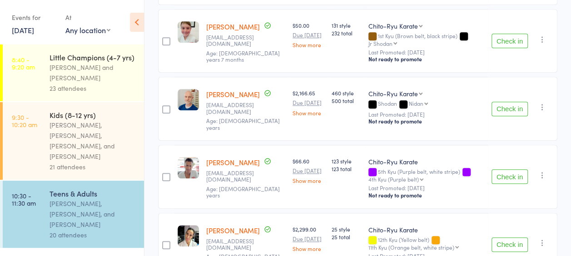
click at [512, 102] on button "Check in" at bounding box center [509, 109] width 36 height 15
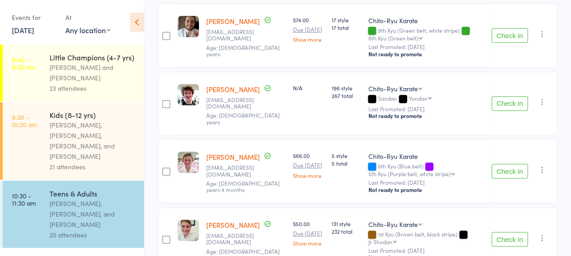
scroll to position [0, 0]
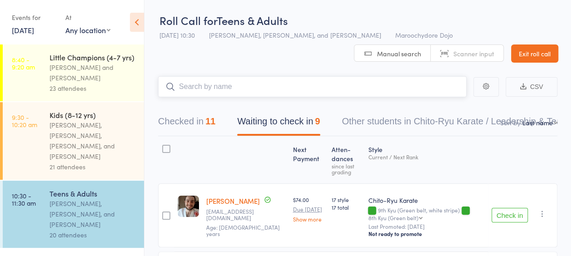
click at [338, 84] on input "search" at bounding box center [312, 86] width 308 height 21
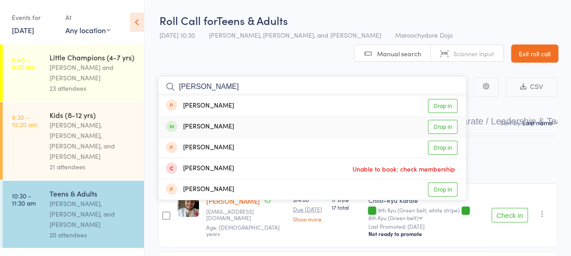
type input "ian"
click at [443, 129] on link "Drop in" at bounding box center [443, 127] width 30 height 14
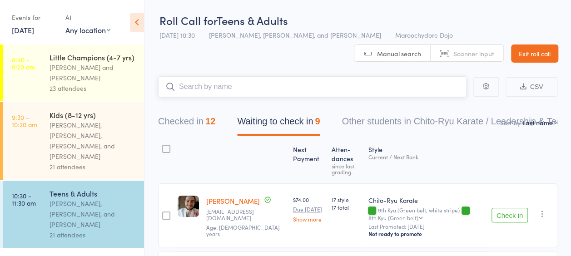
click at [255, 95] on input "search" at bounding box center [312, 86] width 308 height 21
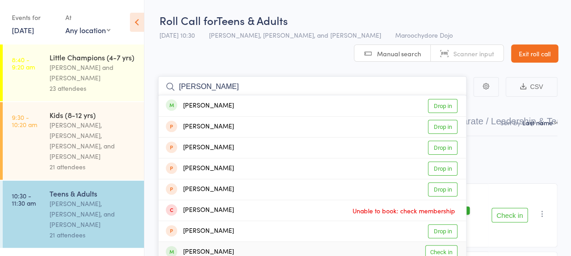
type input "oliver"
click at [446, 249] on link "Check in" at bounding box center [441, 252] width 32 height 14
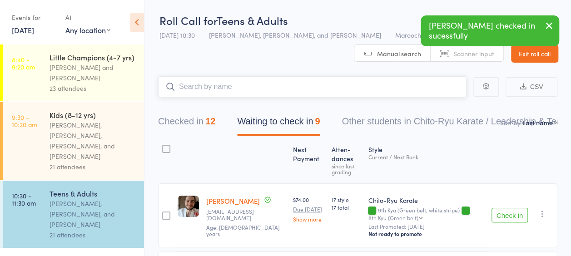
click at [307, 92] on input "search" at bounding box center [312, 86] width 308 height 21
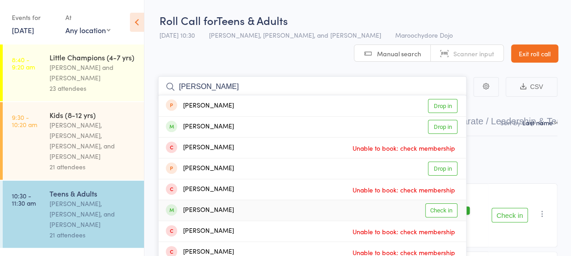
type input "liam"
click at [447, 208] on link "Check in" at bounding box center [441, 210] width 32 height 14
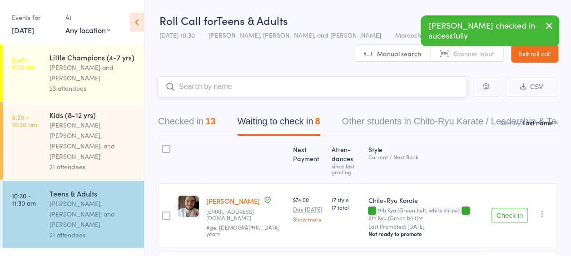
click at [179, 126] on button "Checked in 13" at bounding box center [186, 124] width 57 height 24
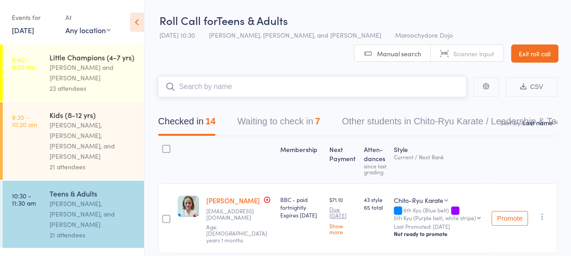
click at [270, 123] on button "Waiting to check in 7" at bounding box center [278, 124] width 83 height 24
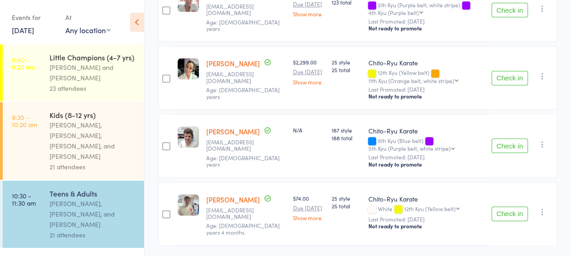
scroll to position [423, 0]
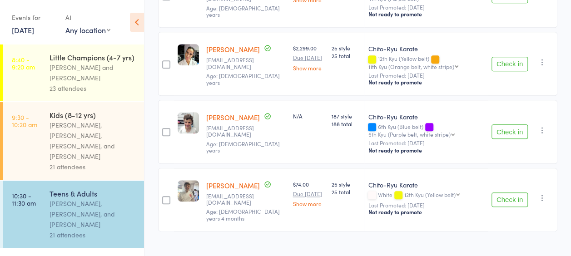
click at [502, 193] on button "Check in" at bounding box center [509, 200] width 36 height 15
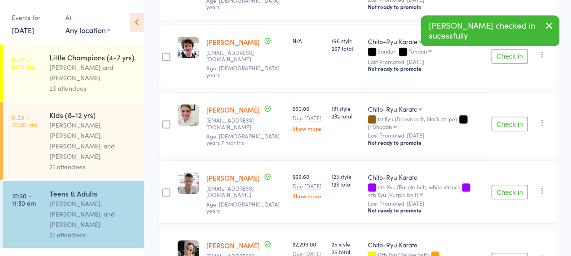
scroll to position [0, 0]
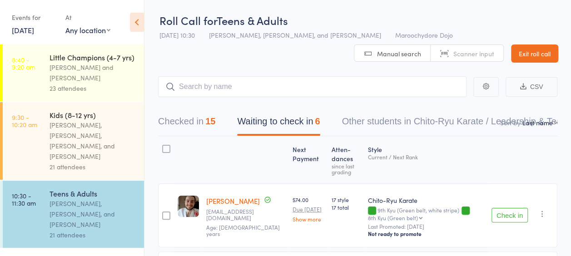
click at [195, 128] on button "Checked in 15" at bounding box center [186, 124] width 57 height 24
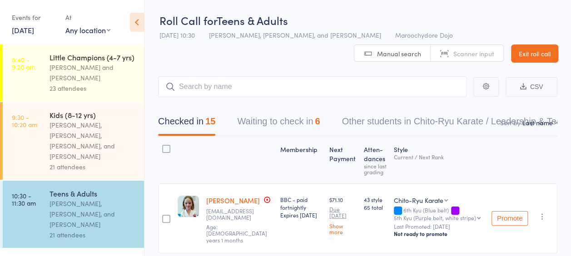
click at [290, 121] on button "Waiting to check in 6" at bounding box center [278, 124] width 83 height 24
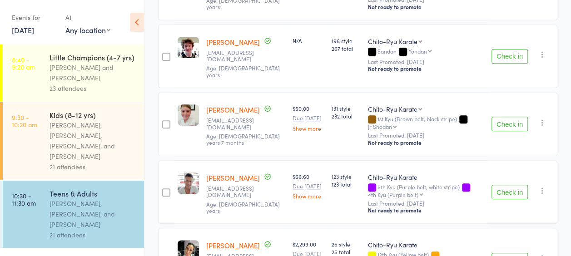
scroll to position [75, 0]
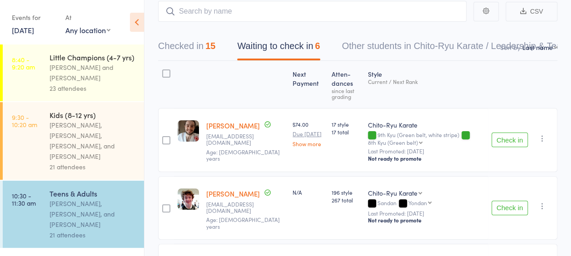
click at [502, 140] on button "Check in" at bounding box center [509, 140] width 36 height 15
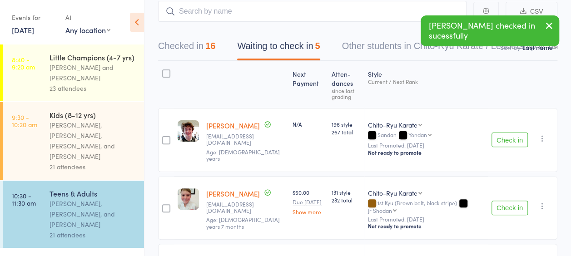
click at [200, 43] on button "Checked in 16" at bounding box center [186, 48] width 57 height 24
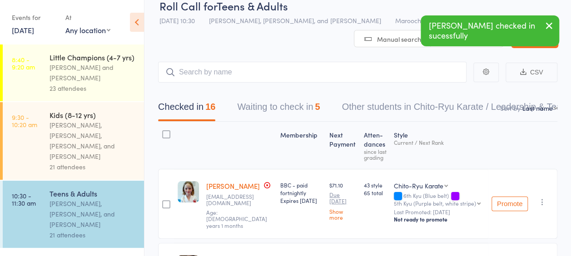
scroll to position [0, 0]
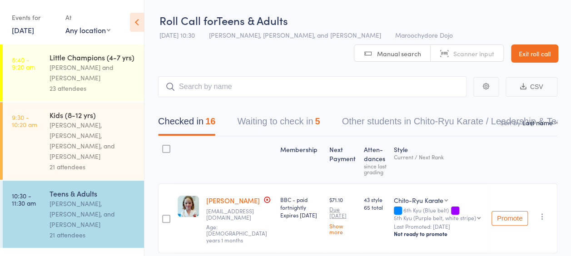
click at [303, 116] on button "Waiting to check in 5" at bounding box center [278, 124] width 83 height 24
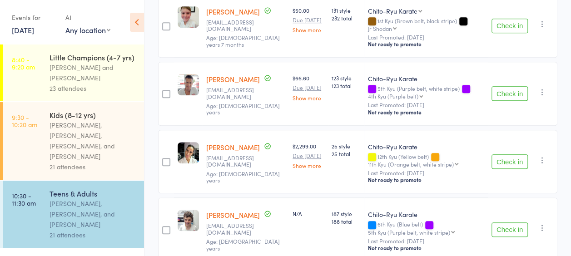
scroll to position [294, 0]
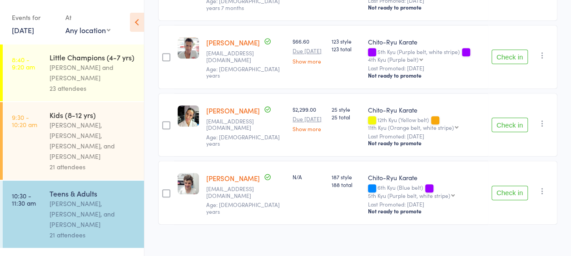
click at [510, 118] on button "Check in" at bounding box center [509, 125] width 36 height 15
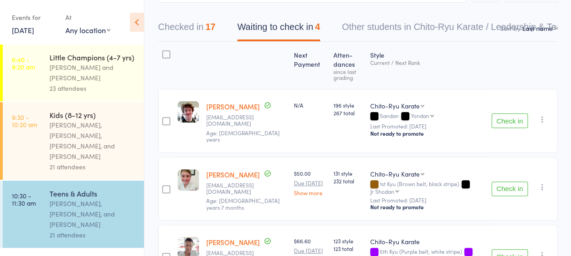
scroll to position [0, 0]
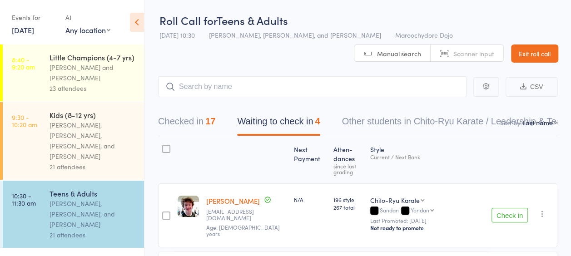
click at [250, 108] on div "Checked in 17 Waiting to check in 4 Other students in Chito-Ryu Karate / Leader…" at bounding box center [357, 116] width 399 height 39
click at [221, 58] on header "Roll Call for Teens & Adults 11 Oct 10:30 Bailey Keefe, Sandra Phillips, and Ma…" at bounding box center [357, 31] width 426 height 63
click at [212, 160] on div at bounding box center [247, 159] width 88 height 39
click at [215, 121] on div "17" at bounding box center [210, 121] width 10 height 10
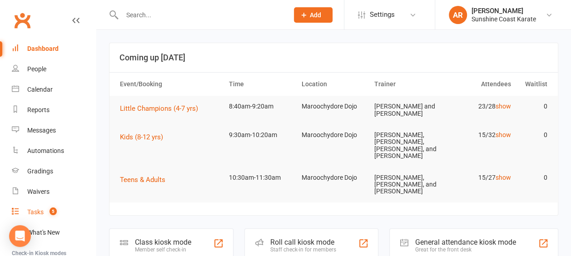
click at [45, 210] on link "Tasks 5" at bounding box center [54, 212] width 84 height 20
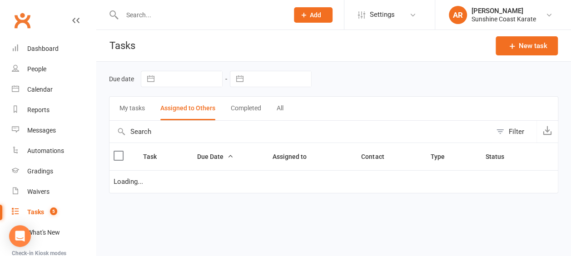
select select "started"
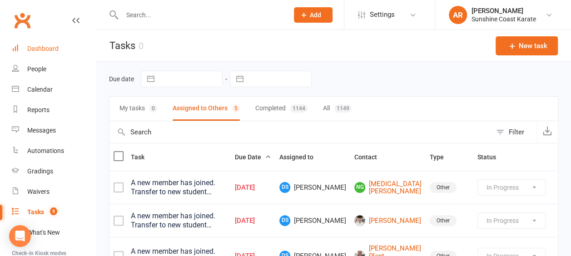
click at [46, 48] on div "Dashboard" at bounding box center [42, 48] width 31 height 7
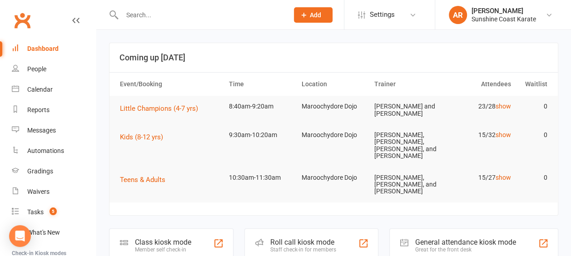
click at [174, 17] on input "text" at bounding box center [200, 15] width 163 height 13
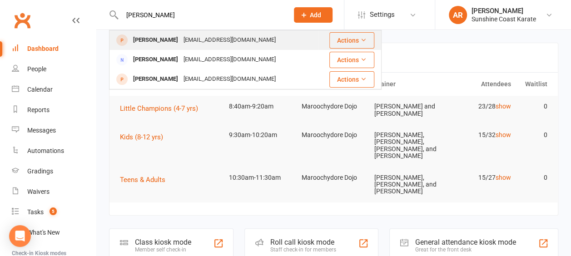
type input "lula"
click at [181, 41] on div "danaeroberts85@gmail.com" at bounding box center [230, 40] width 98 height 13
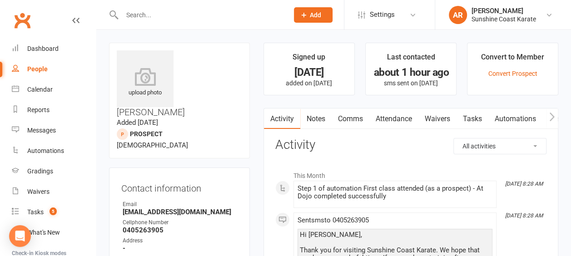
click at [188, 9] on input "text" at bounding box center [200, 15] width 163 height 13
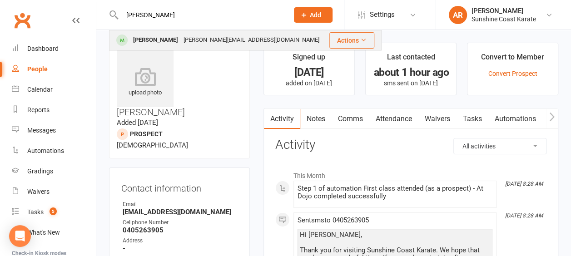
type input "sudev"
click at [216, 40] on div "Kandel.subaranaj@gmail.com" at bounding box center [251, 40] width 141 height 13
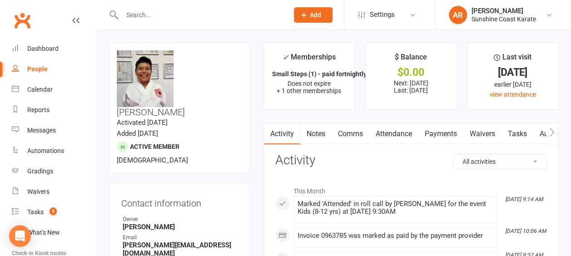
click at [352, 134] on link "Comms" at bounding box center [351, 134] width 38 height 21
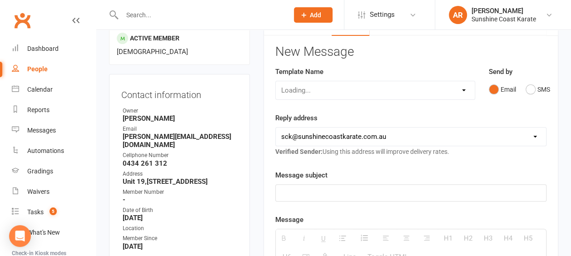
scroll to position [151, 0]
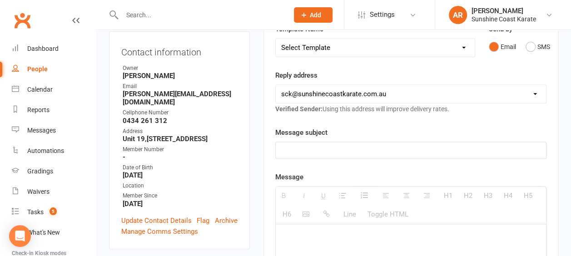
click at [318, 49] on select "Select Template [Email] Failed Payment [Email] Membership Fee Increase (current…" at bounding box center [375, 48] width 199 height 18
click at [276, 39] on select "Select Template [Email] Failed Payment [Email] Membership Fee Increase (current…" at bounding box center [375, 48] width 199 height 18
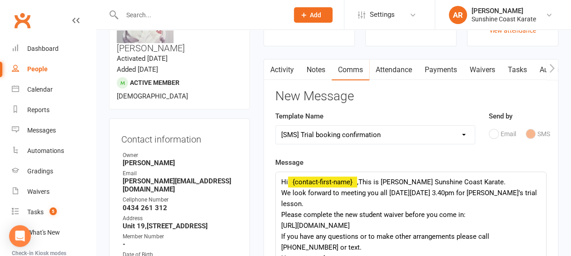
scroll to position [0, 0]
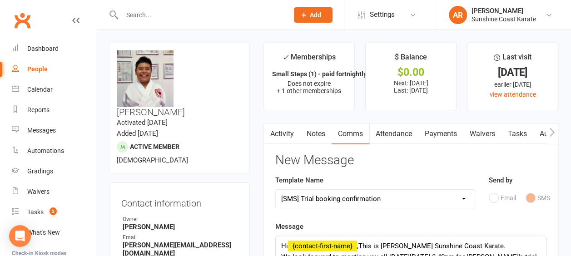
click at [391, 195] on select "Select Template [Email] Failed Payment [Email] Membership Fee Increase (current…" at bounding box center [375, 199] width 199 height 18
select select "87"
click at [276, 190] on select "Select Template [Email] Failed Payment [Email] Membership Fee Increase (current…" at bounding box center [375, 199] width 199 height 18
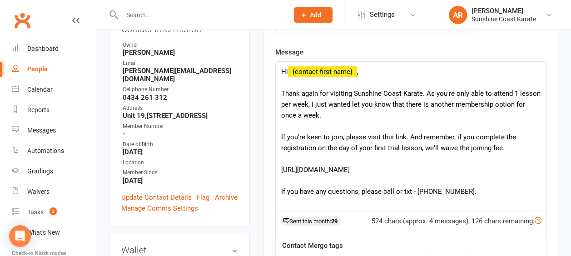
scroll to position [227, 0]
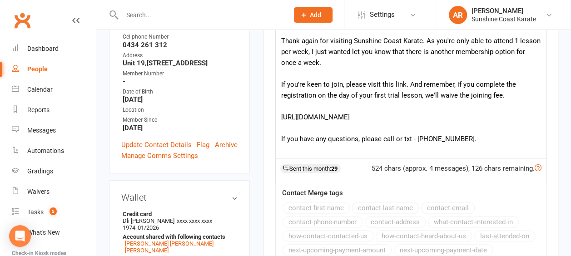
drag, startPoint x: 440, startPoint y: 120, endPoint x: 272, endPoint y: 121, distance: 167.1
click at [272, 121] on div "Activity Notes Comms Attendance Payments Waivers Tasks Automations Gradings / P…" at bounding box center [410, 136] width 295 height 481
copy div "https://www.sunshinecoastkarate.com.au/join-1/"
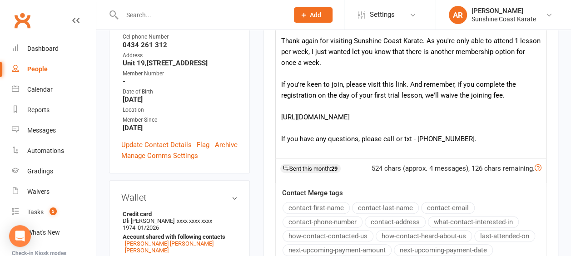
scroll to position [75, 0]
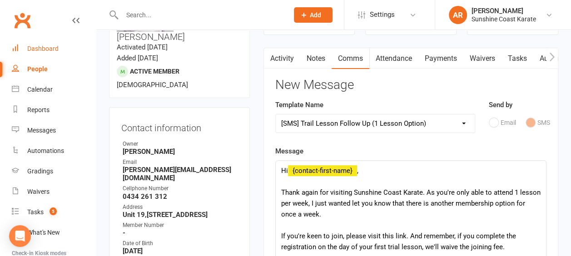
click at [45, 43] on link "Dashboard" at bounding box center [54, 49] width 84 height 20
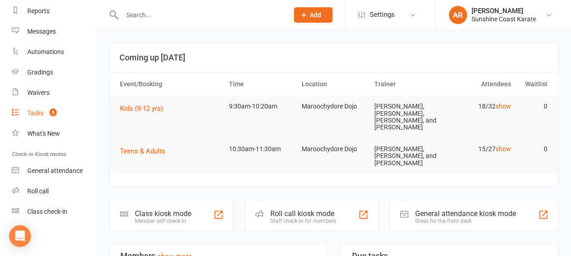
scroll to position [23, 0]
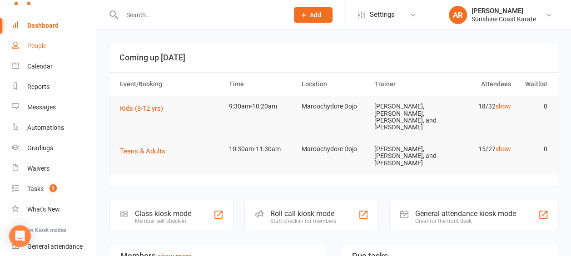
click at [33, 41] on link "People" at bounding box center [54, 46] width 84 height 20
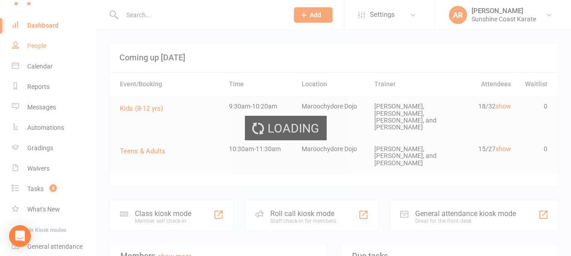
select select "100"
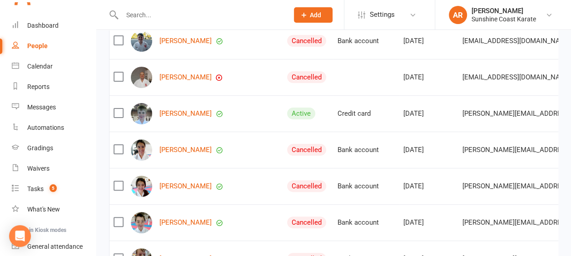
scroll to position [3617, 0]
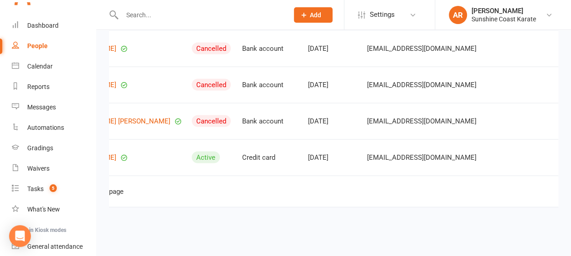
scroll to position [2604, 0]
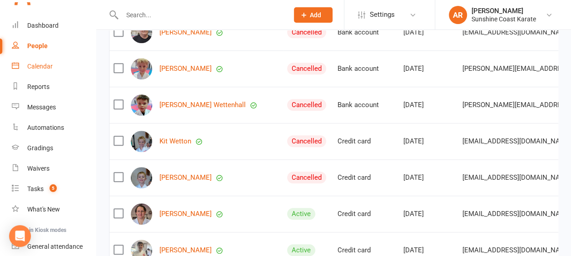
scroll to position [0, 0]
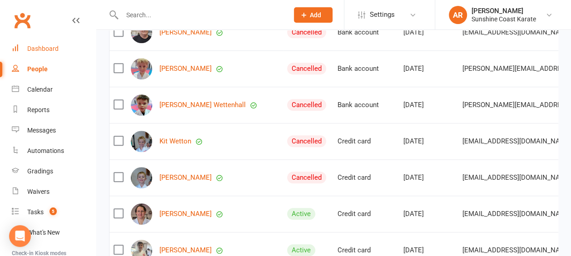
click at [32, 47] on div "Dashboard" at bounding box center [42, 48] width 31 height 7
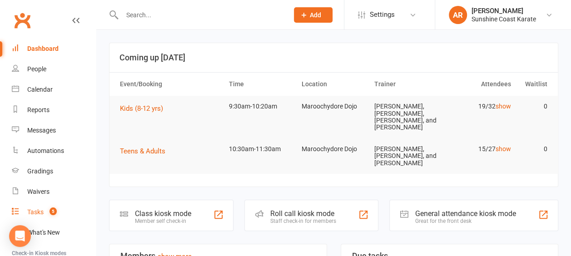
click at [48, 214] on count-badge "5" at bounding box center [51, 211] width 12 height 7
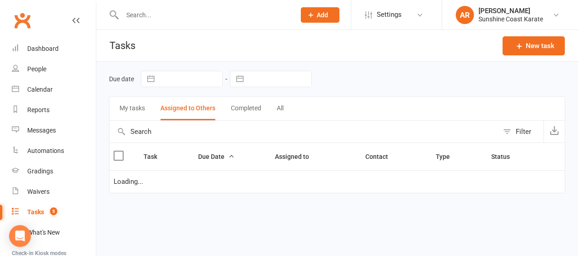
select select "started"
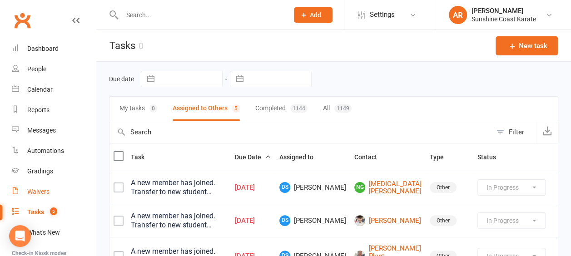
click at [41, 194] on div "Waivers" at bounding box center [38, 191] width 22 height 7
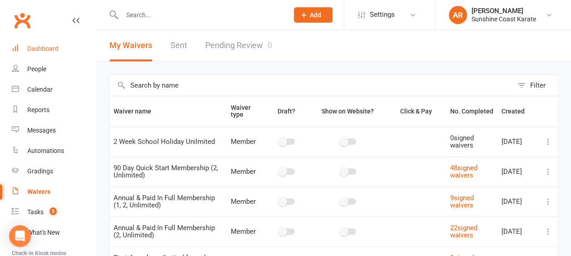
click at [41, 46] on div "Dashboard" at bounding box center [42, 48] width 31 height 7
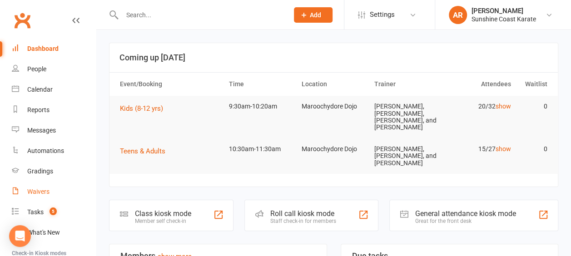
drag, startPoint x: 0, startPoint y: 0, endPoint x: 32, endPoint y: 196, distance: 198.7
click at [32, 196] on link "Waivers" at bounding box center [54, 192] width 84 height 20
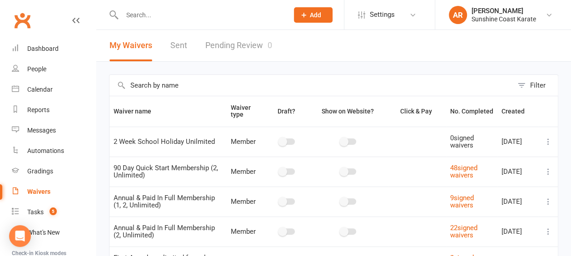
click at [239, 43] on link "Pending Review 0" at bounding box center [238, 45] width 67 height 31
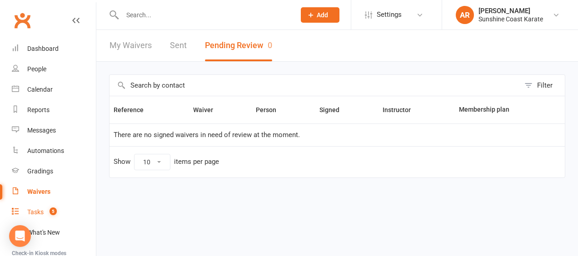
click at [50, 207] on link "Tasks 5" at bounding box center [54, 212] width 84 height 20
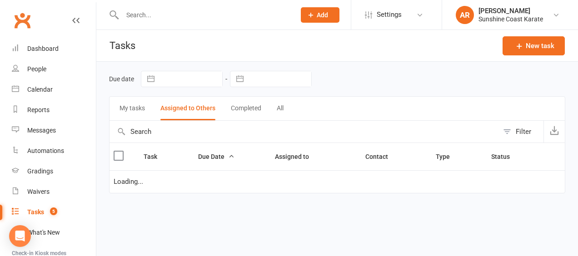
select select "started"
